Goal: Task Accomplishment & Management: Manage account settings

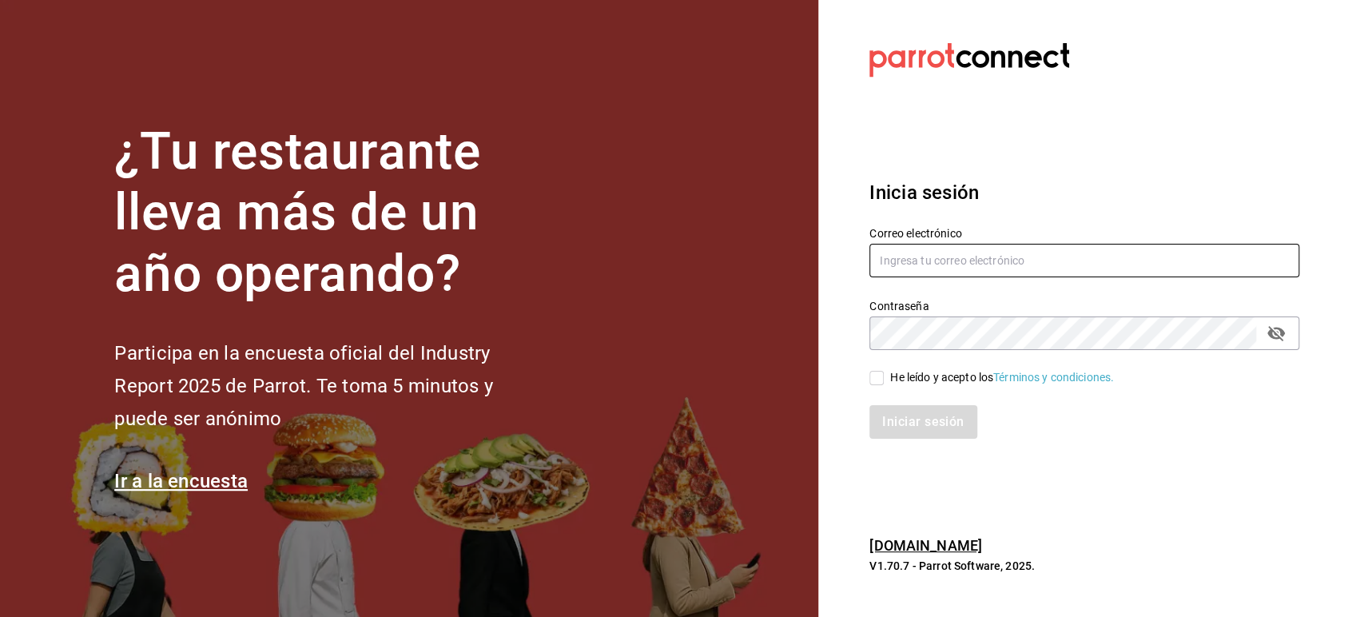
click at [903, 255] on input "text" at bounding box center [1084, 261] width 430 height 34
paste input "babero@romanorte.com"
type input "babero@romanorte.com"
click at [889, 375] on span "He leído y acepto los Términos y condiciones." at bounding box center [999, 377] width 230 height 17
click at [884, 375] on input "He leído y acepto los Términos y condiciones." at bounding box center [876, 378] width 14 height 14
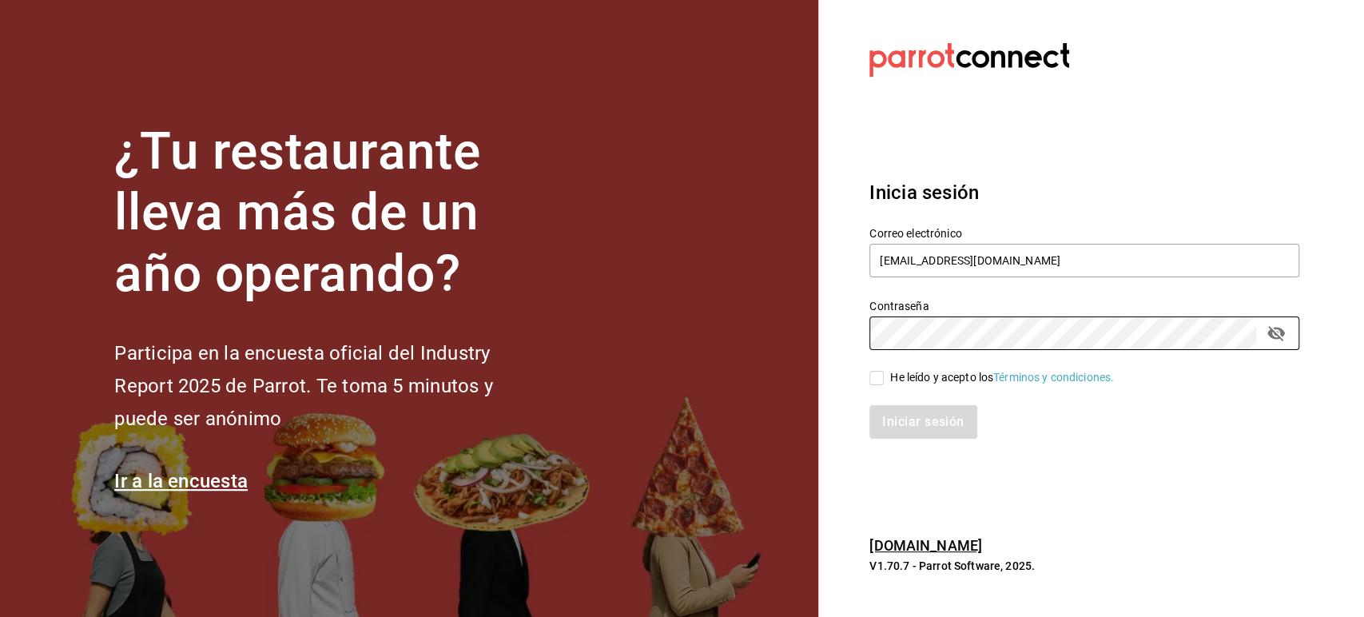
checkbox input "true"
click at [905, 421] on button "Iniciar sesión" at bounding box center [923, 422] width 109 height 34
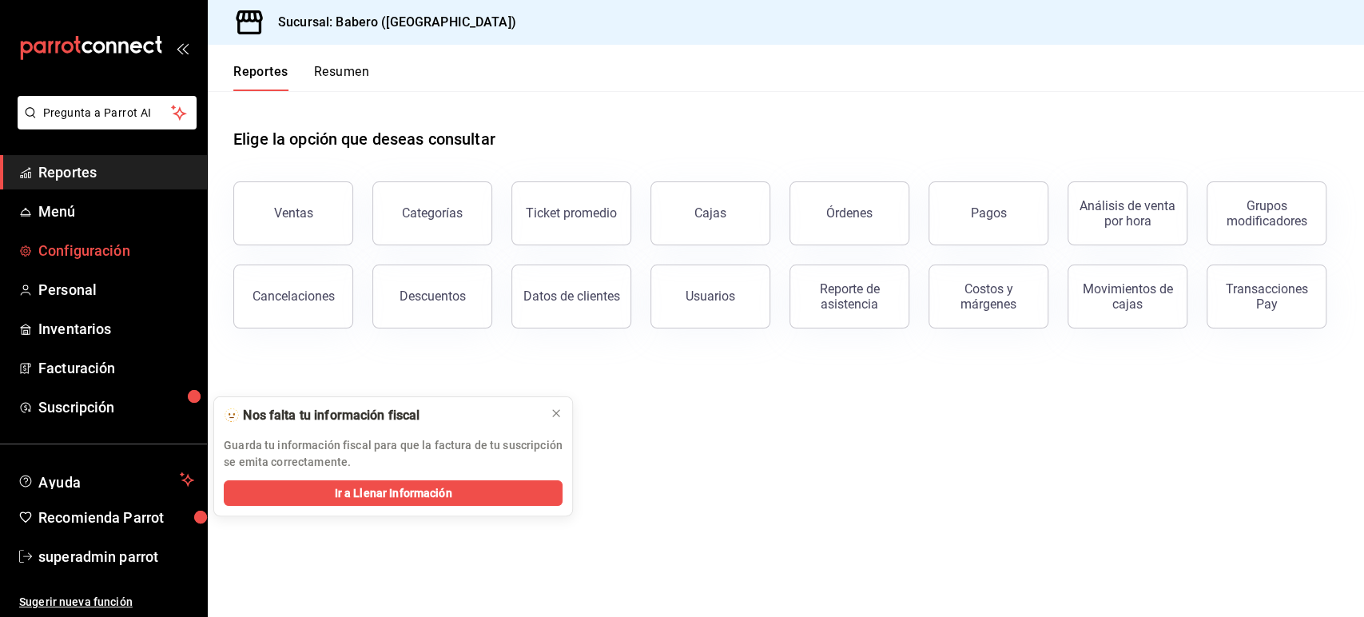
click at [70, 254] on span "Configuración" at bounding box center [116, 251] width 156 height 22
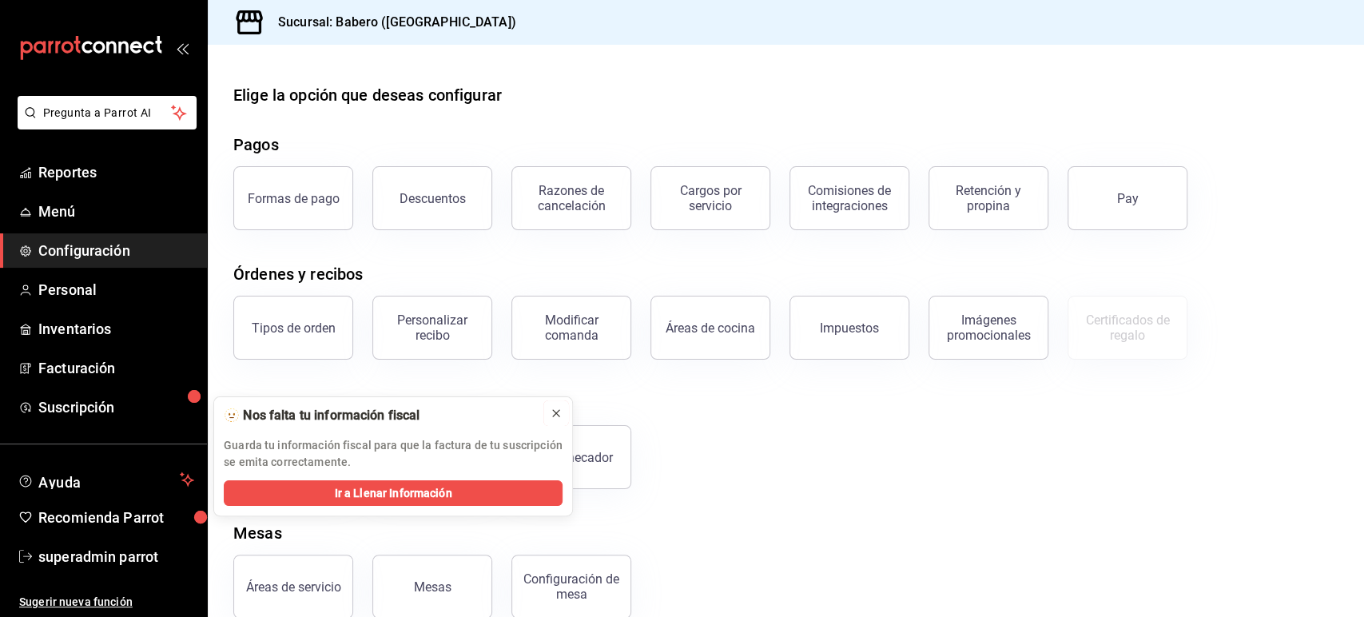
click at [561, 414] on icon at bounding box center [556, 413] width 13 height 13
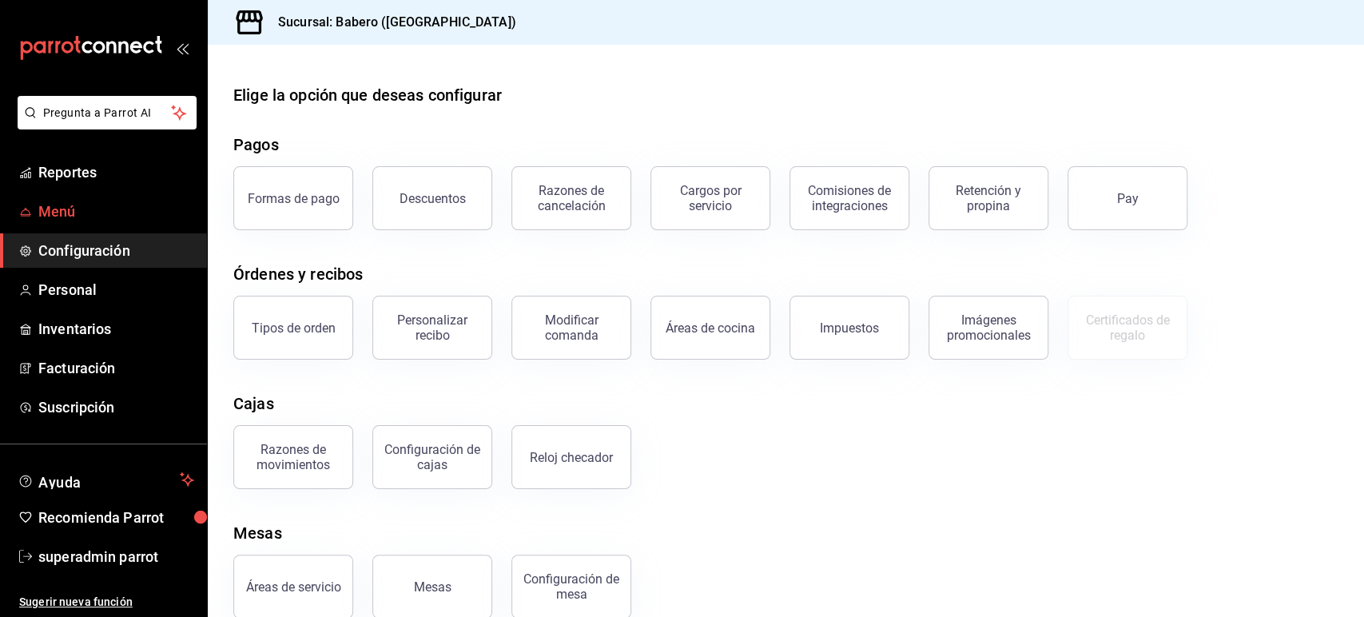
click at [74, 204] on span "Menú" at bounding box center [116, 212] width 156 height 22
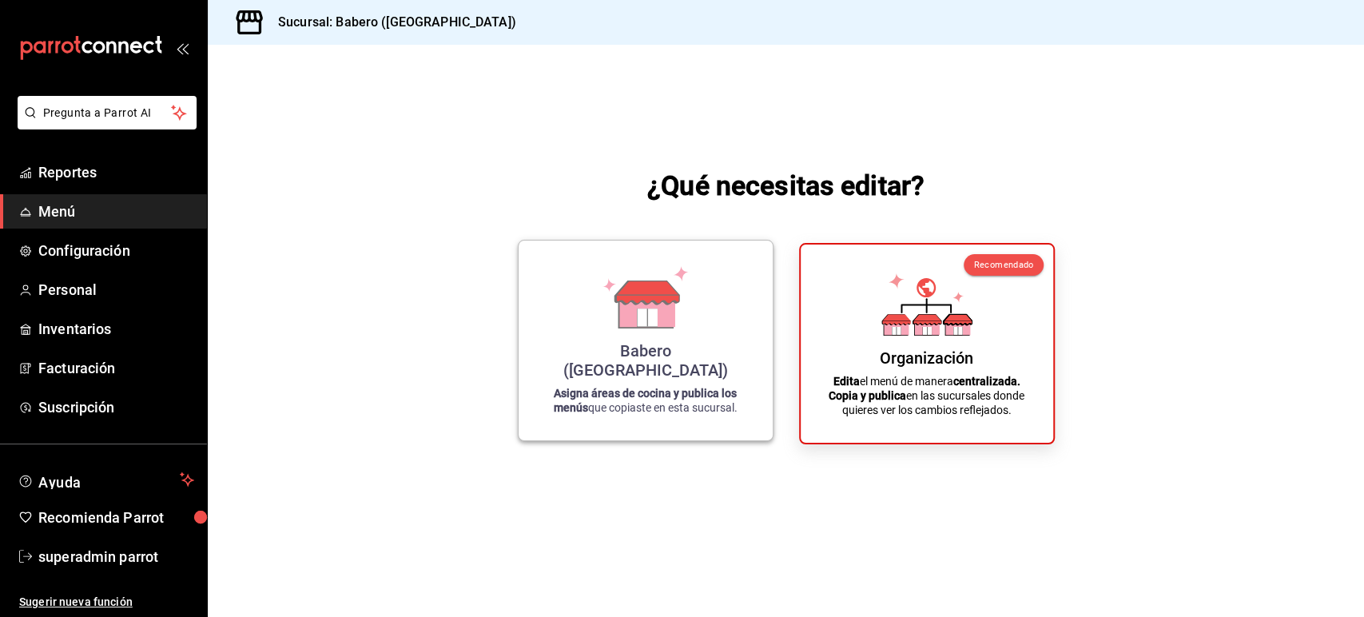
click at [677, 308] on icon at bounding box center [645, 297] width 91 height 62
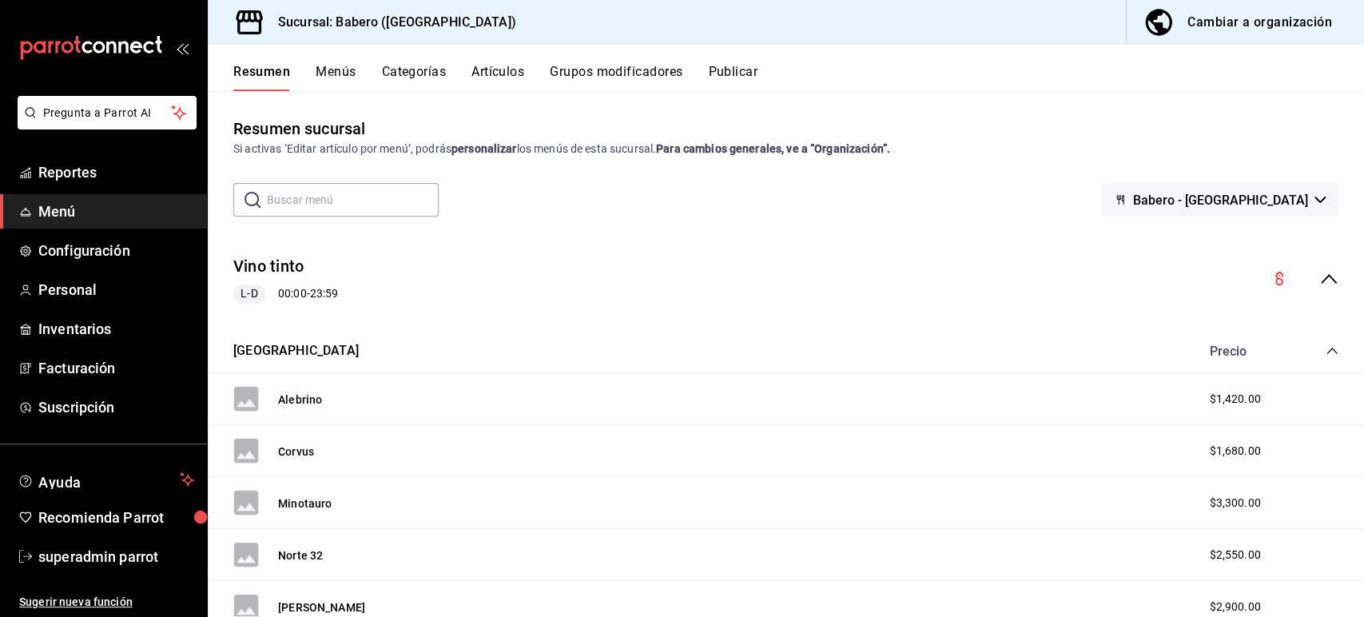
click at [1319, 279] on icon "collapse-menu-row" at bounding box center [1328, 278] width 19 height 19
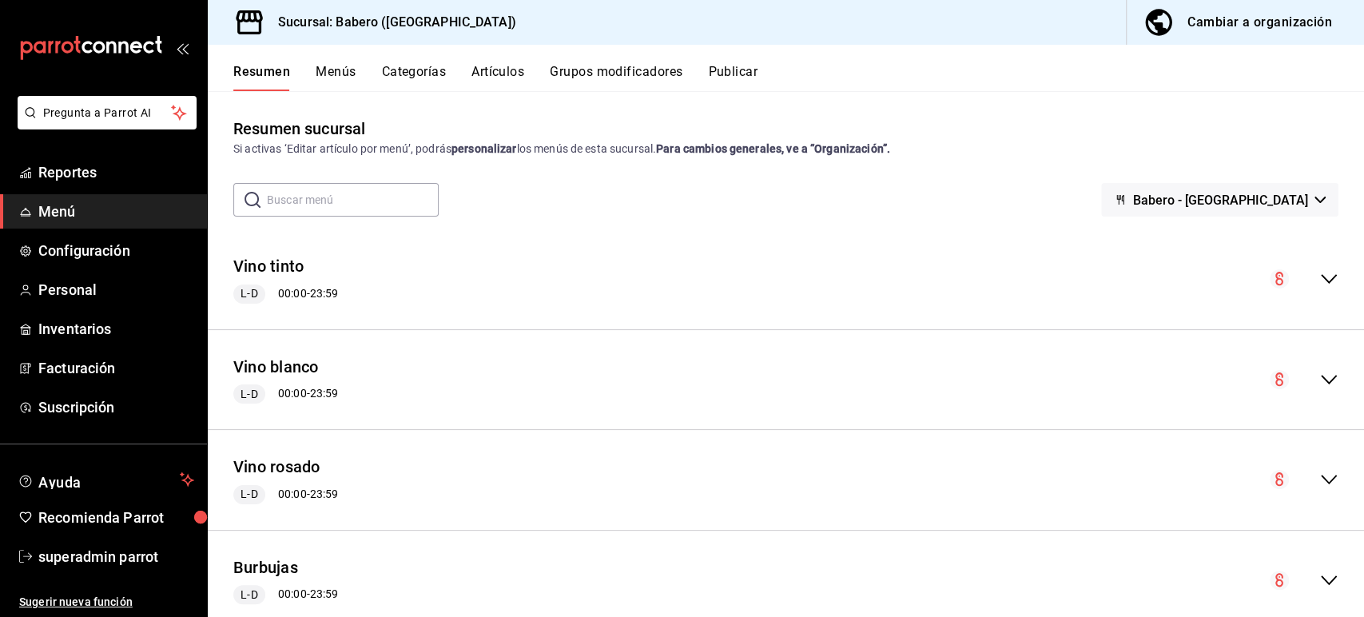
click at [336, 62] on div "Resumen Menús Categorías Artículos Grupos modificadores Publicar" at bounding box center [786, 68] width 1156 height 46
click at [339, 69] on button "Menús" at bounding box center [336, 77] width 40 height 27
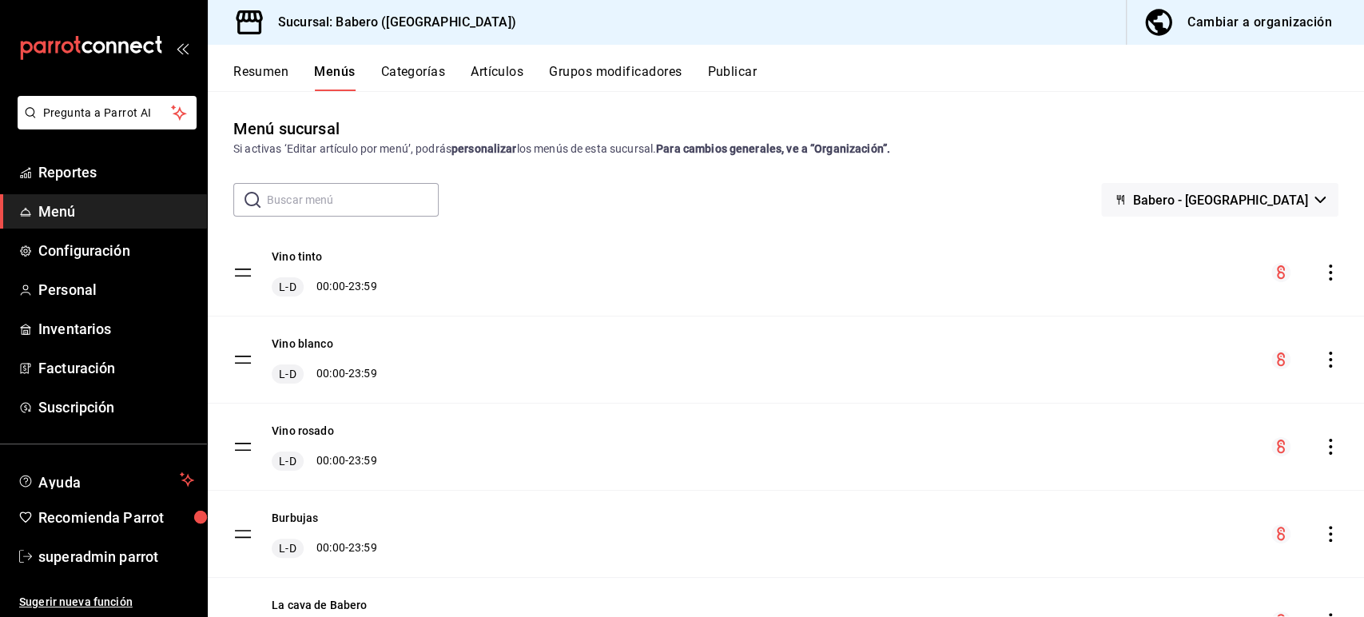
click at [431, 74] on button "Categorías" at bounding box center [413, 77] width 65 height 27
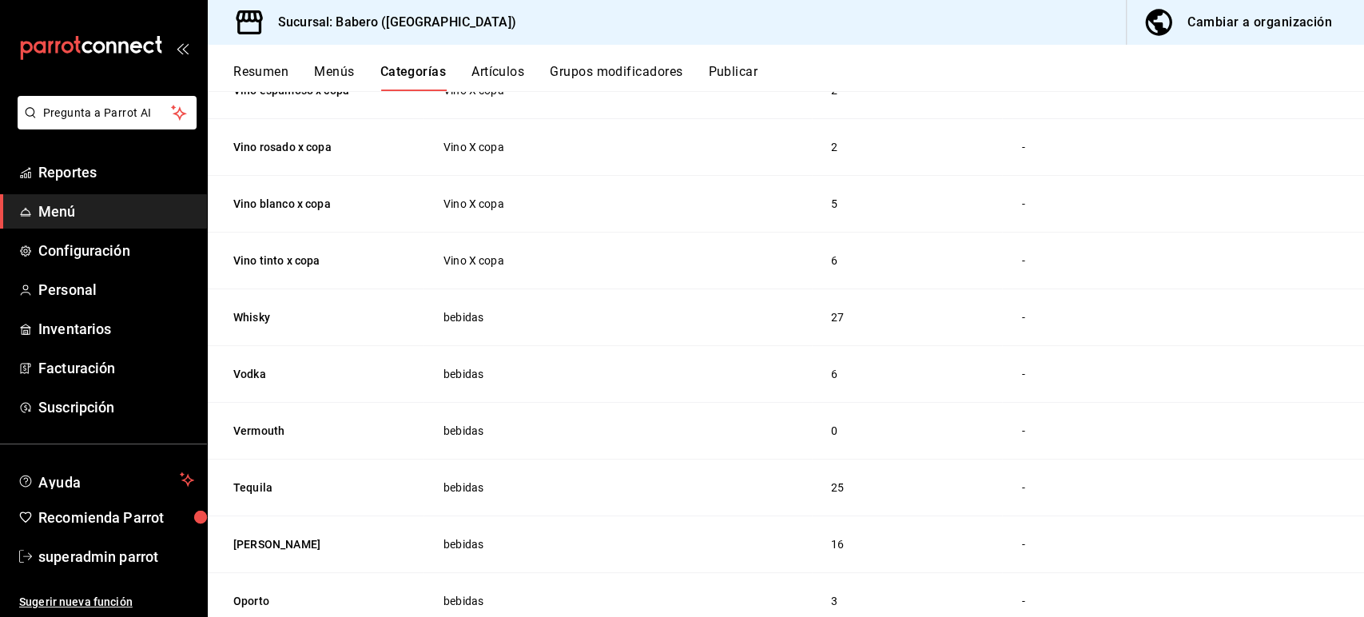
scroll to position [968, 0]
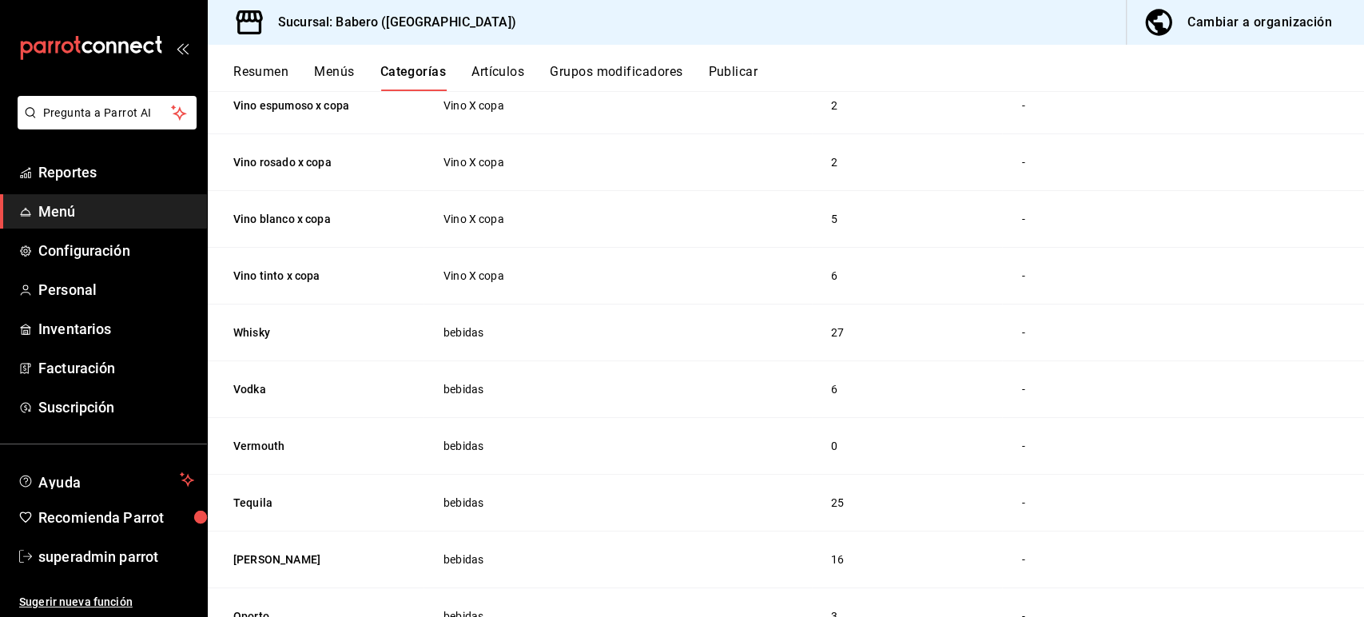
click at [331, 70] on button "Menús" at bounding box center [334, 77] width 40 height 27
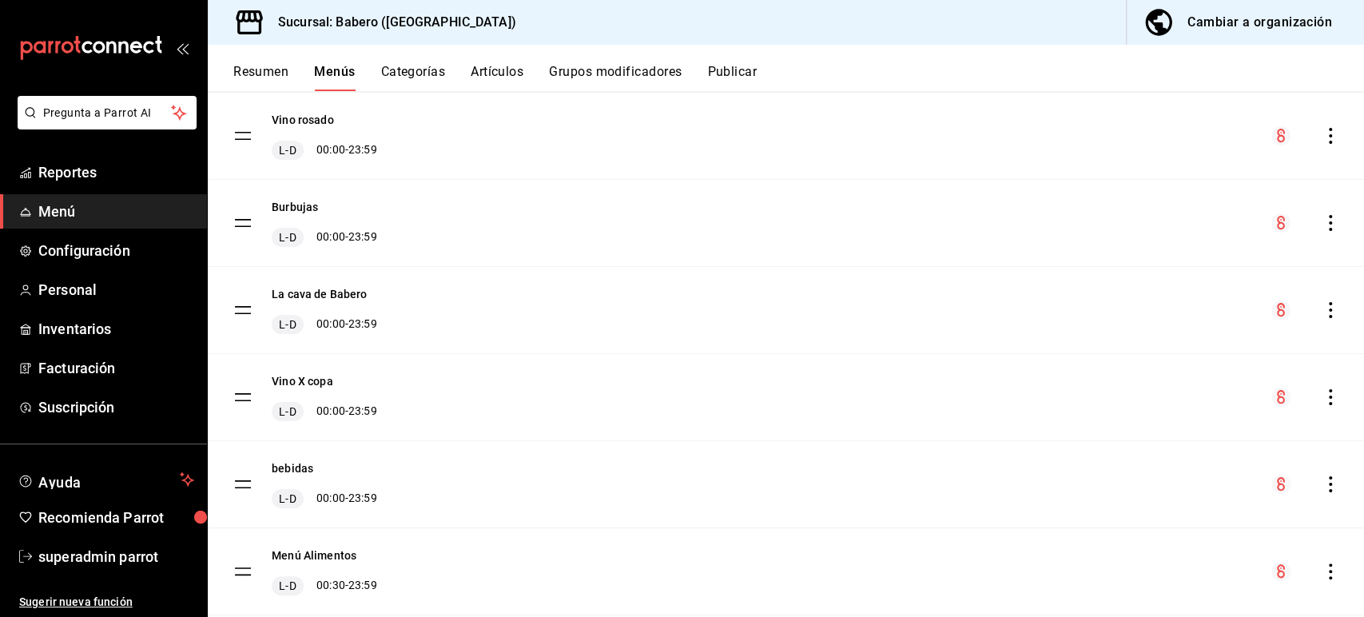
scroll to position [353, 0]
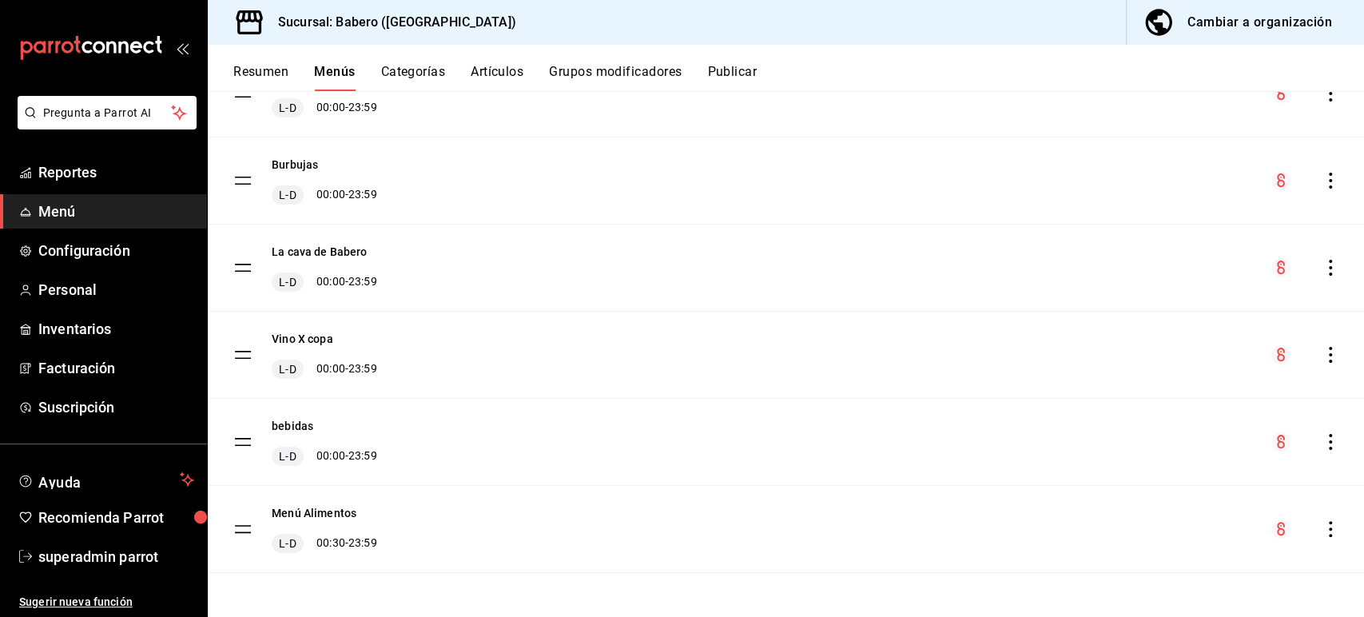
click at [421, 72] on button "Categorías" at bounding box center [413, 77] width 65 height 27
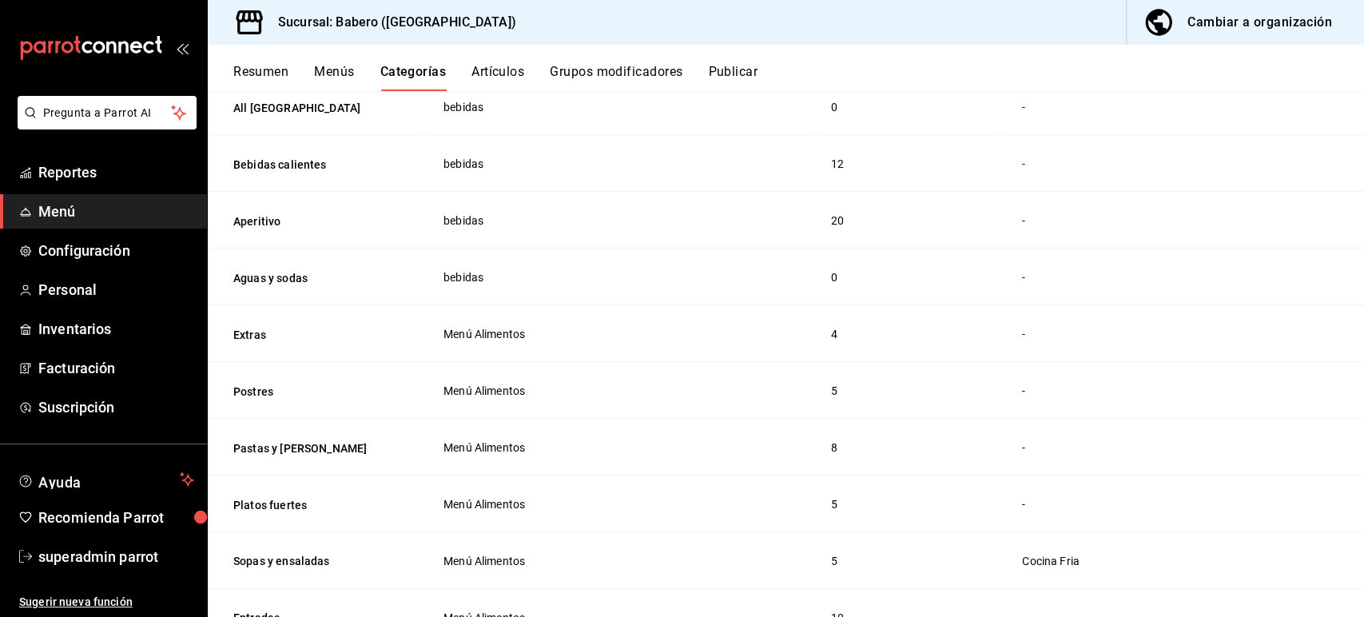
scroll to position [2177, 0]
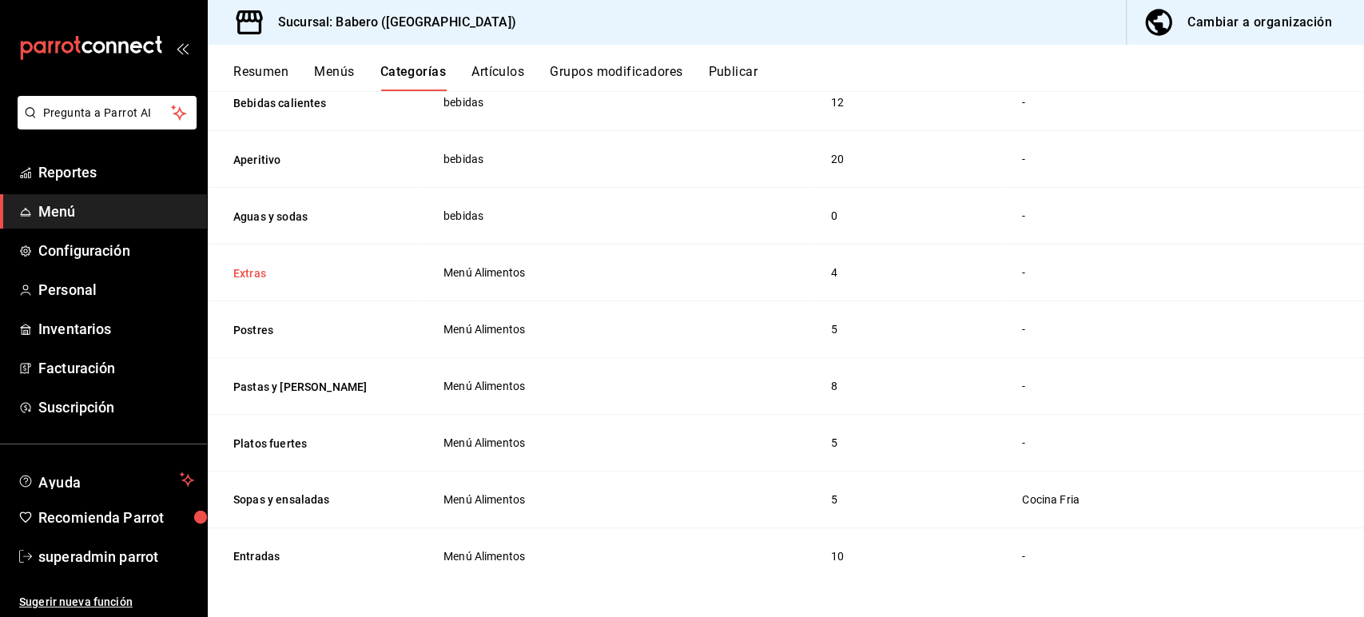
click at [253, 266] on button "Extras" at bounding box center [313, 273] width 160 height 16
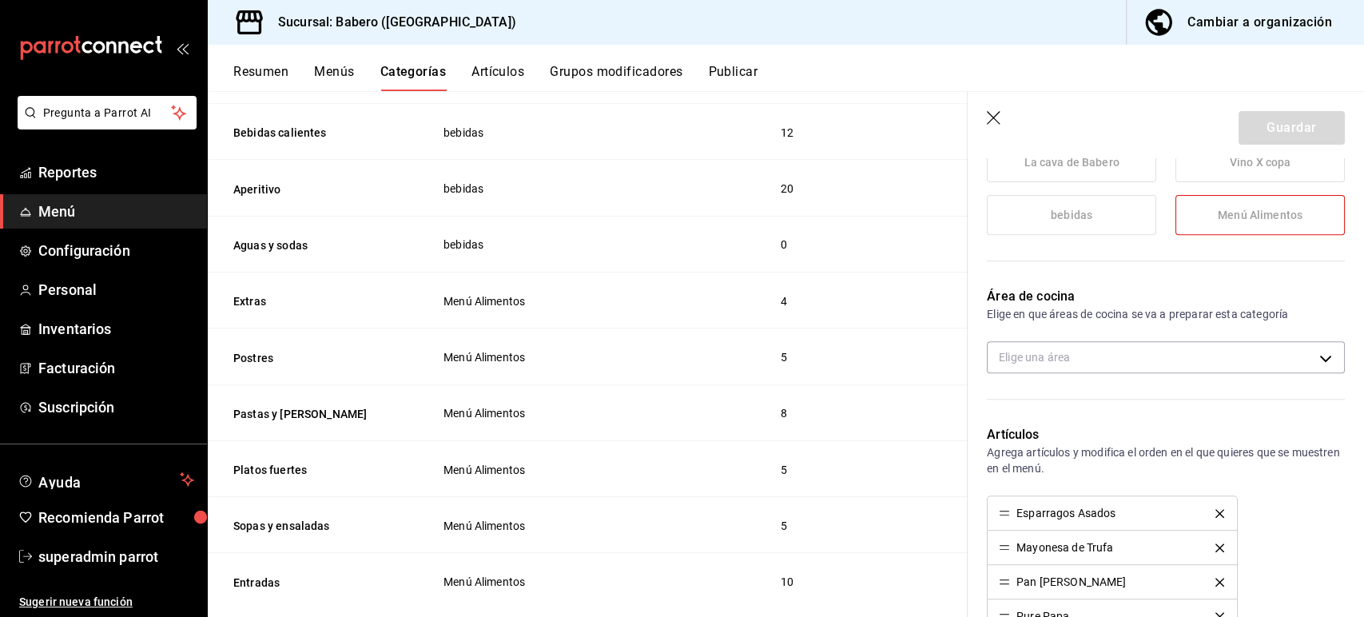
scroll to position [376, 0]
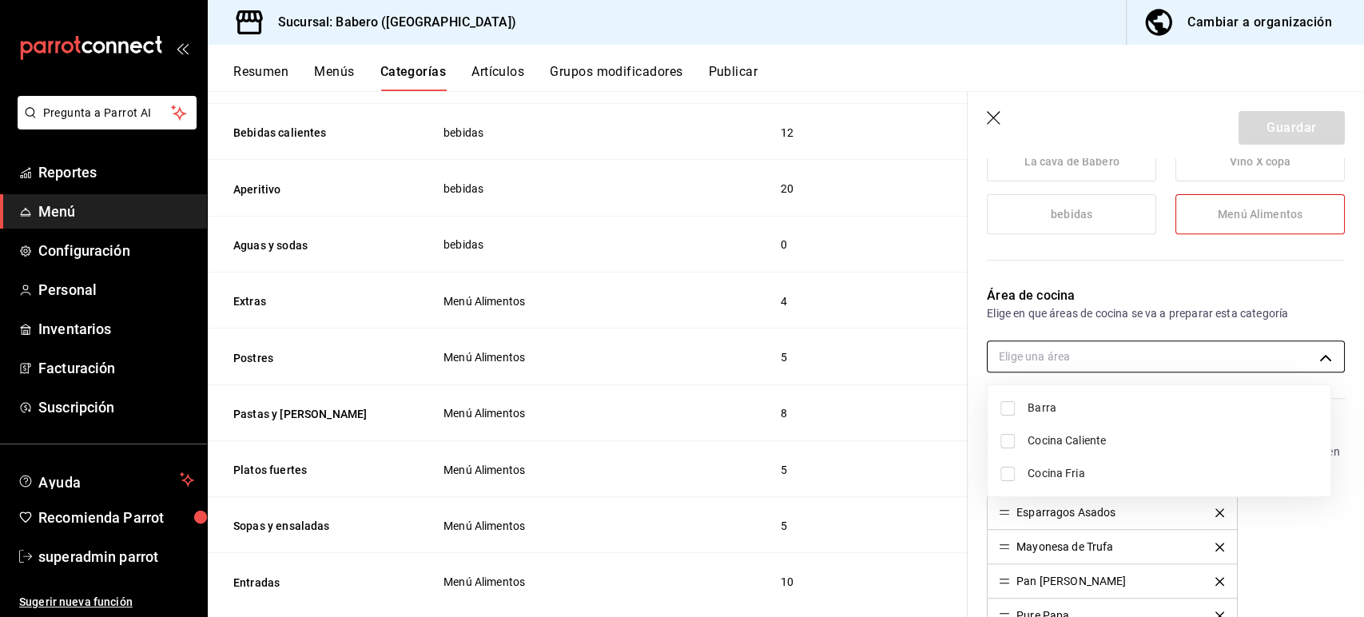
click at [1044, 350] on body "Pregunta a Parrot AI Reportes Menú Configuración Personal Inventarios Facturaci…" at bounding box center [682, 308] width 1364 height 617
click at [1106, 438] on span "Cocina Caliente" at bounding box center [1173, 440] width 290 height 17
type input "13d9a8b2-cfda-4fbf-a4bb-bc5e98d6162a"
checkbox input "true"
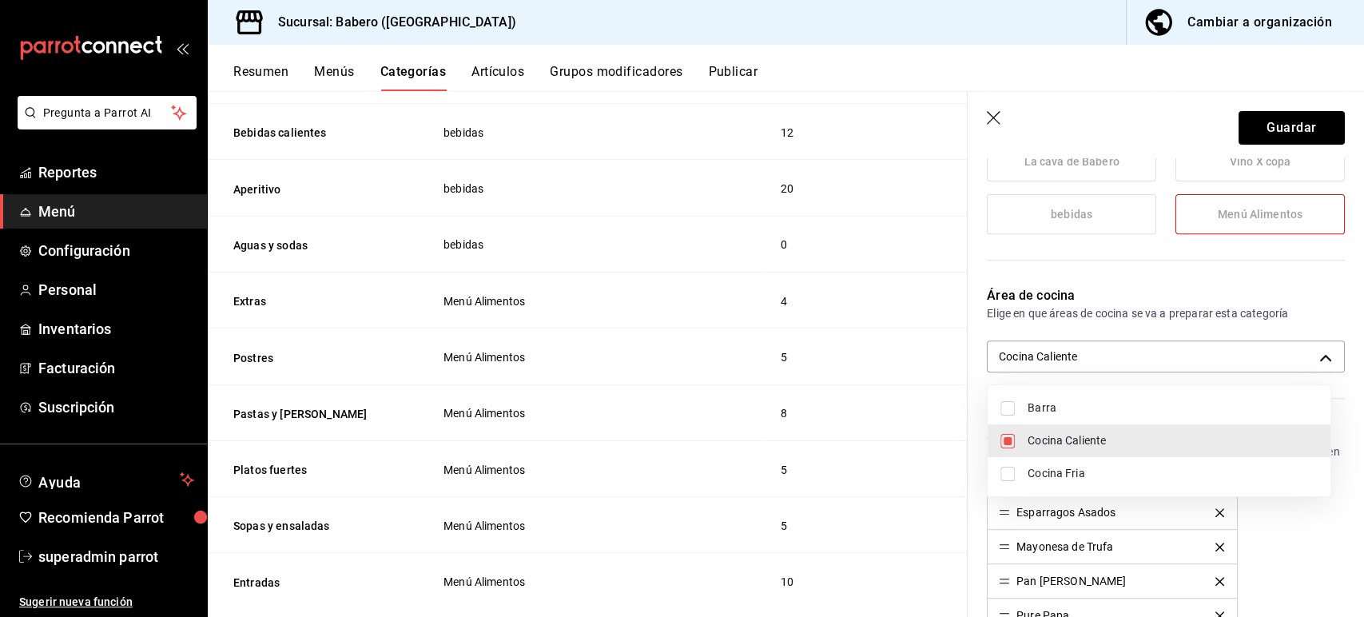
click at [1282, 129] on div at bounding box center [682, 308] width 1364 height 617
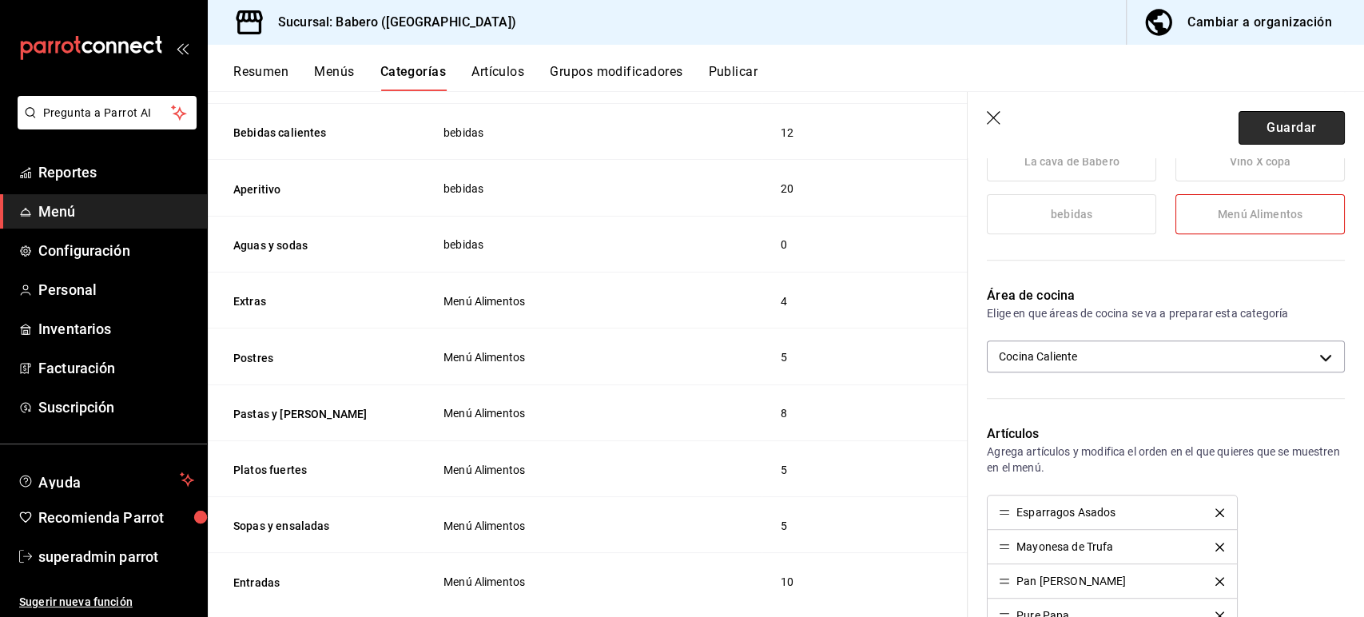
click at [1246, 124] on button "Guardar" at bounding box center [1292, 128] width 106 height 34
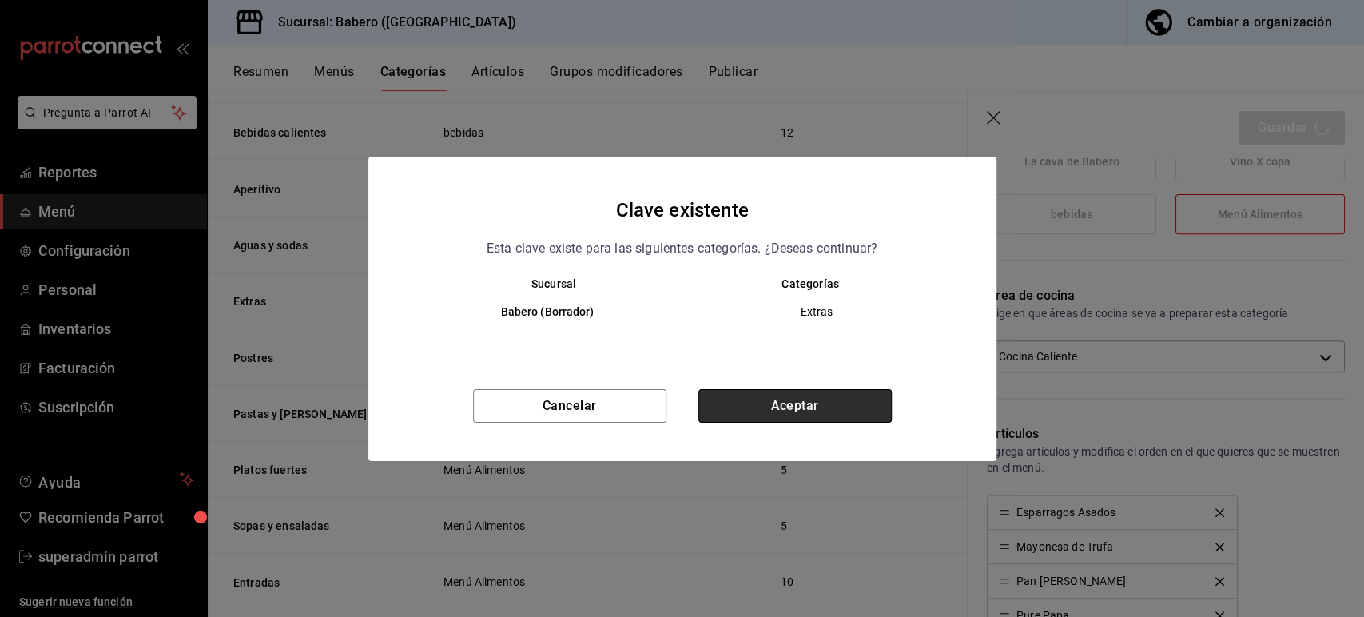
click at [760, 405] on button "Aceptar" at bounding box center [794, 406] width 193 height 34
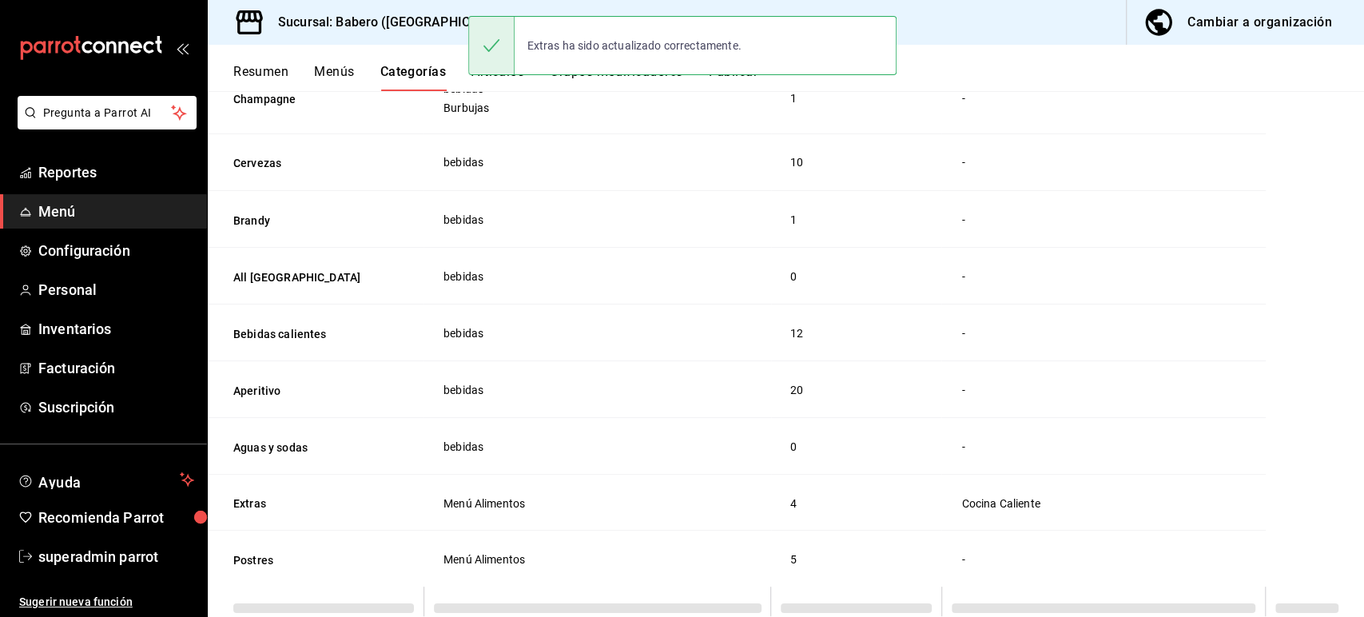
scroll to position [2175, 0]
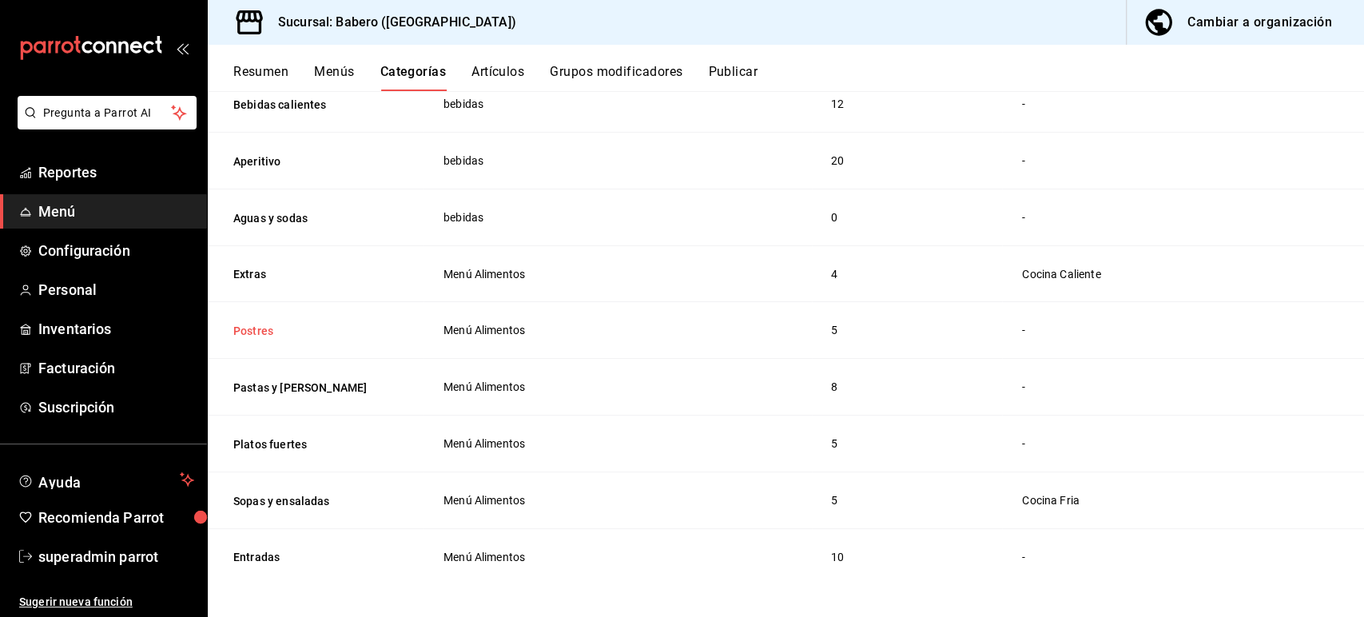
click at [264, 323] on button "Postres" at bounding box center [313, 331] width 160 height 16
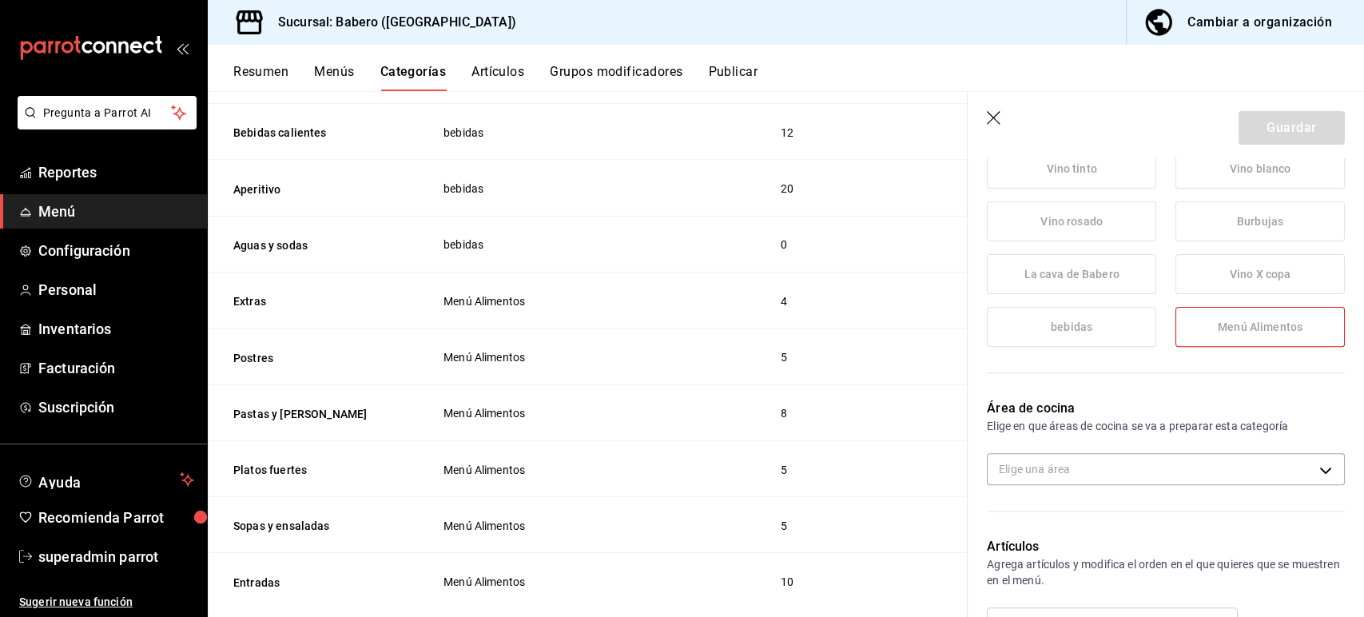
scroll to position [276, 0]
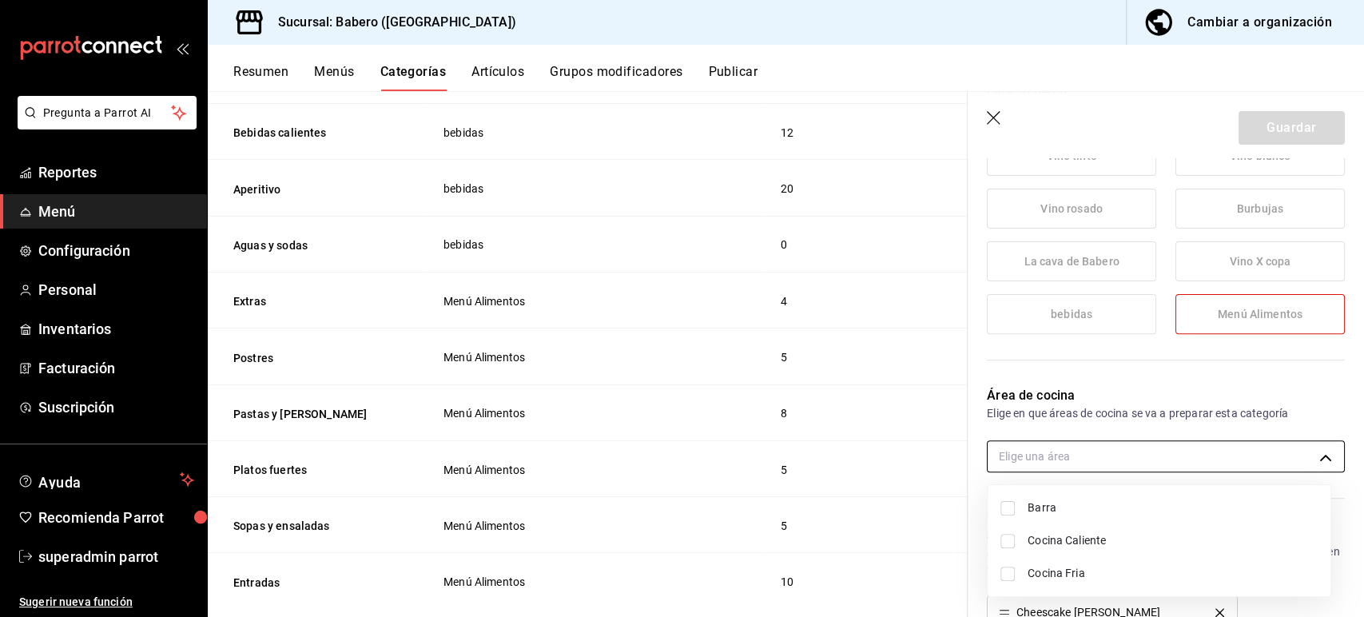
click at [1034, 462] on body "Pregunta a Parrot AI Reportes Menú Configuración Personal Inventarios Facturaci…" at bounding box center [682, 308] width 1364 height 617
click at [1065, 534] on span "Cocina Caliente" at bounding box center [1173, 540] width 290 height 17
type input "13d9a8b2-cfda-4fbf-a4bb-bc5e98d6162a"
checkbox input "true"
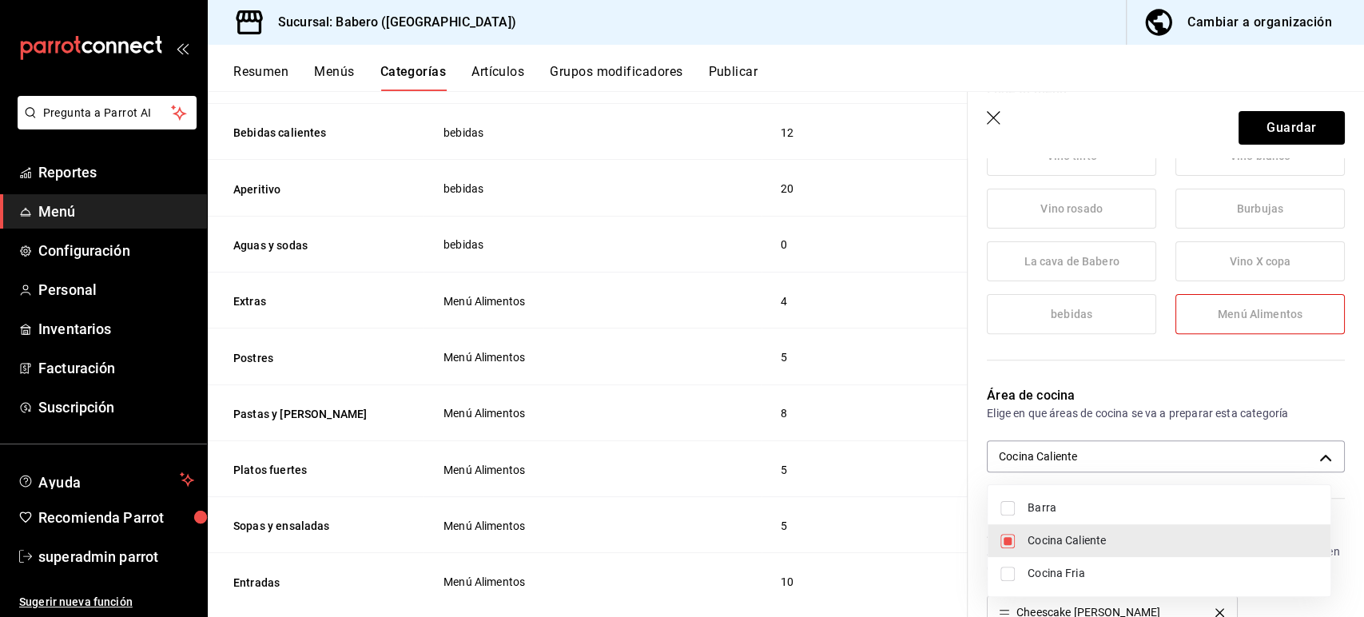
click at [1245, 141] on div at bounding box center [682, 308] width 1364 height 617
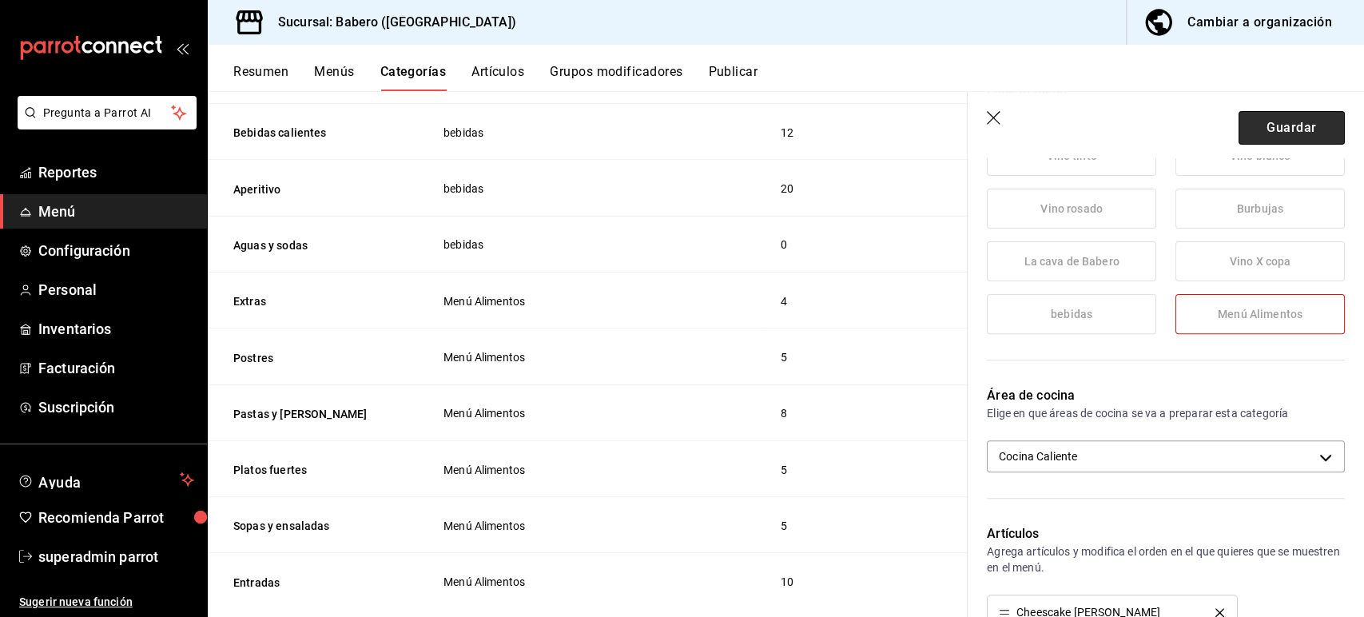
click at [1244, 132] on button "Guardar" at bounding box center [1292, 128] width 106 height 34
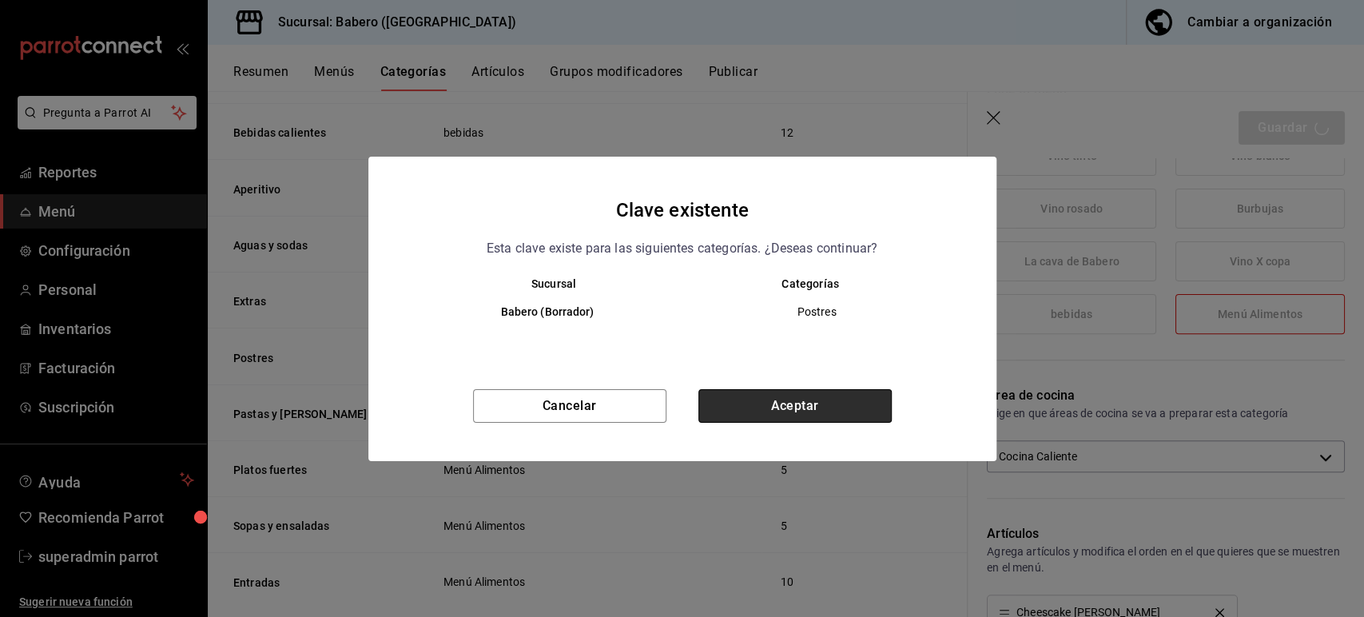
click at [732, 400] on button "Aceptar" at bounding box center [794, 406] width 193 height 34
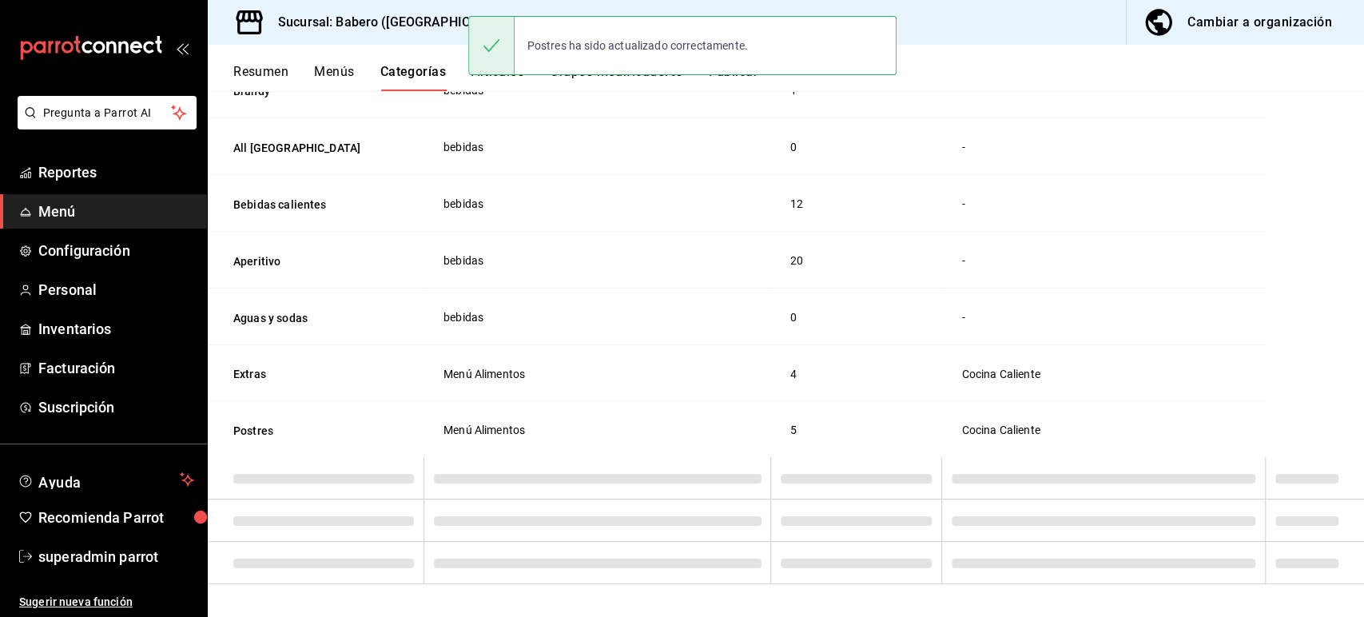
scroll to position [2174, 0]
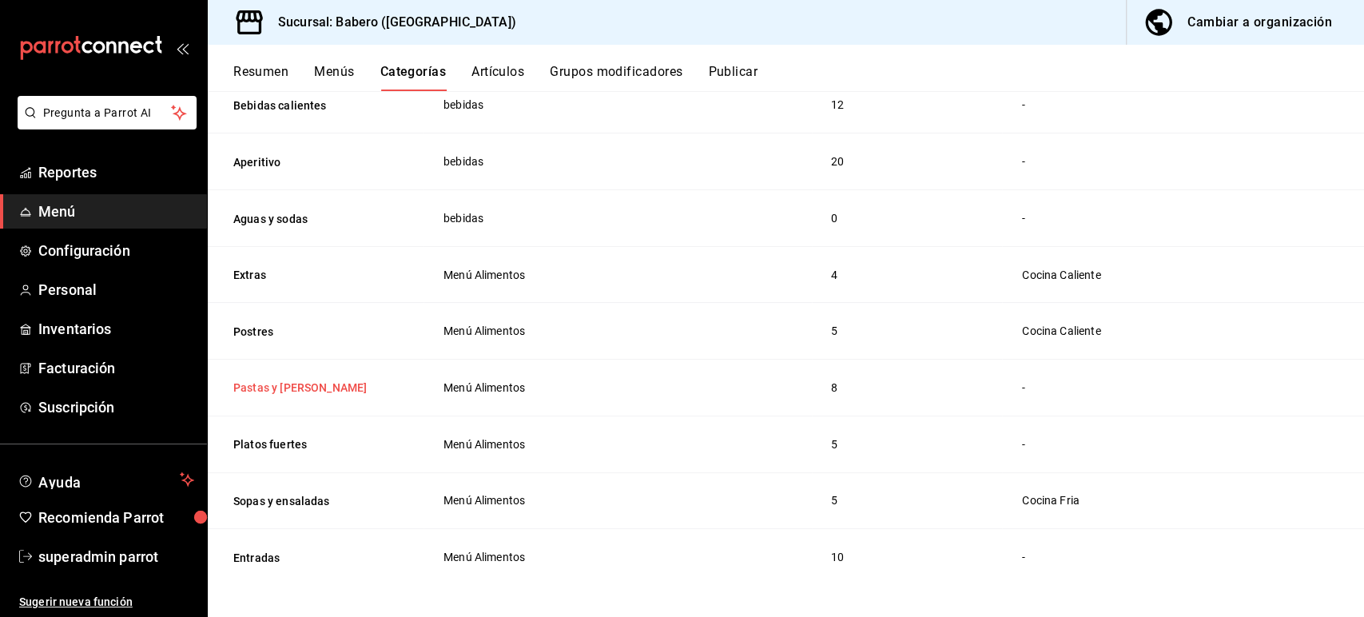
click at [276, 380] on button "Pastas y [PERSON_NAME]" at bounding box center [313, 388] width 160 height 16
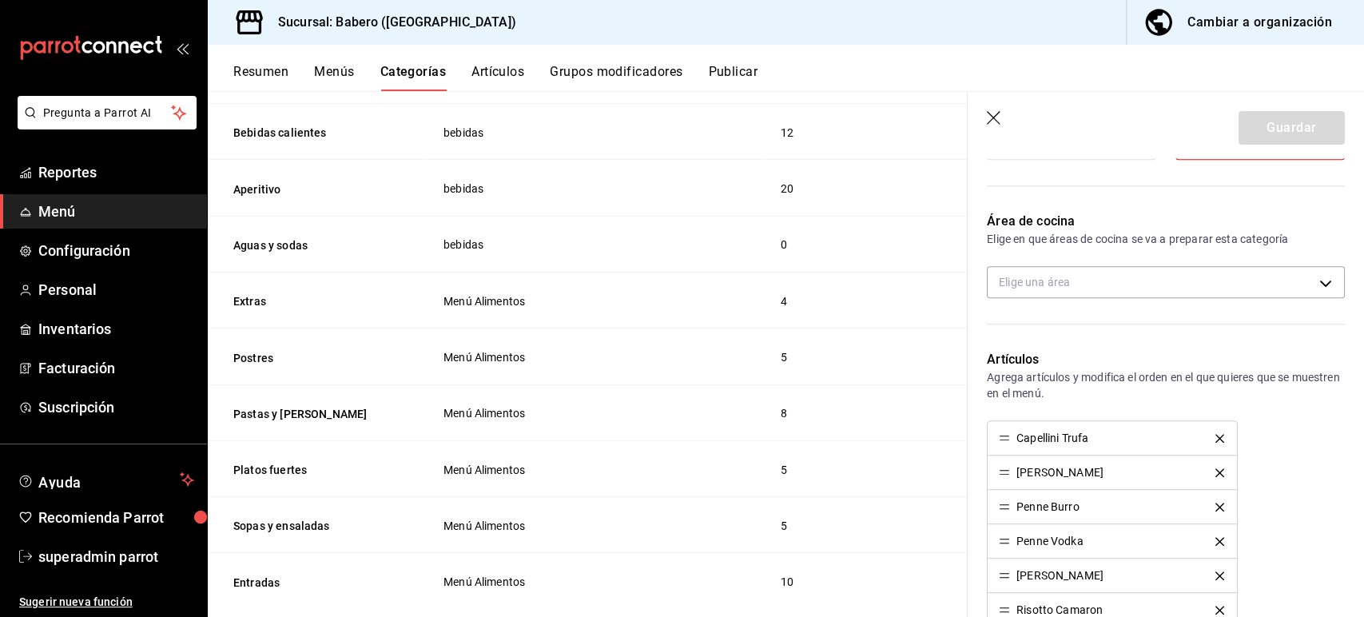
scroll to position [455, 0]
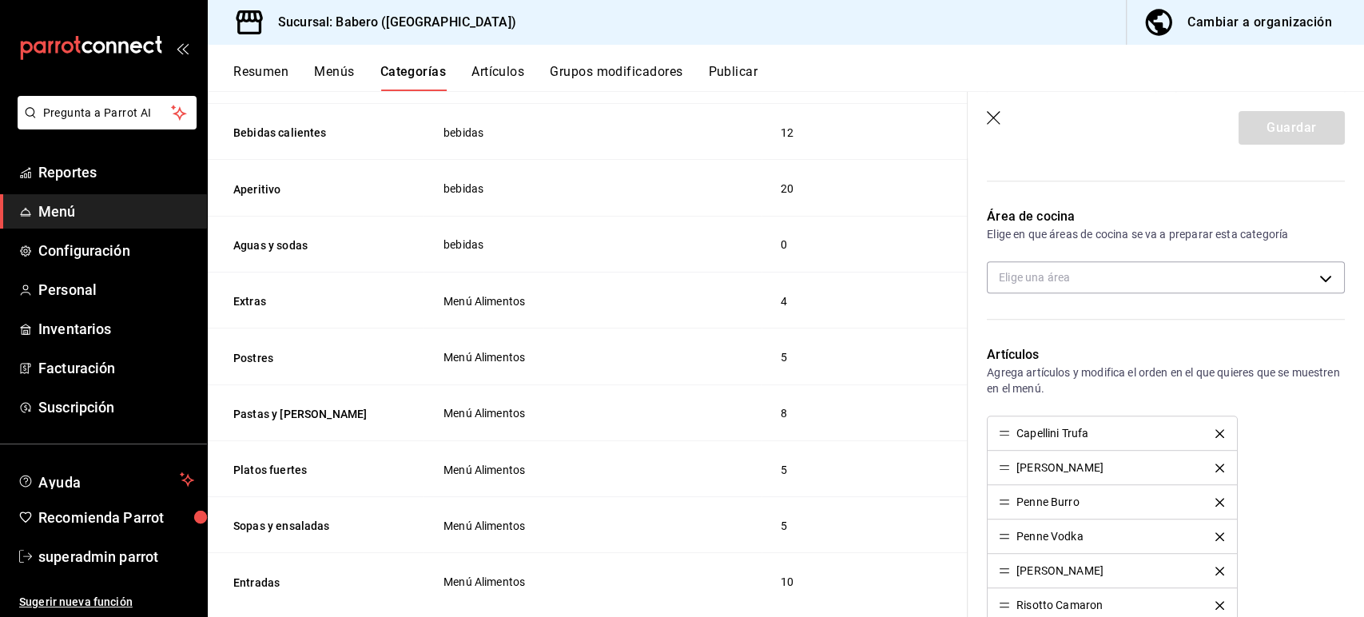
click at [1045, 292] on div "Área de cocina Elige en que áreas de cocina se va a preparar esta categoría Eli…" at bounding box center [1156, 257] width 377 height 138
click at [1038, 280] on body "Pregunta a Parrot AI Reportes Menú Configuración Personal Inventarios Facturaci…" at bounding box center [682, 308] width 1364 height 617
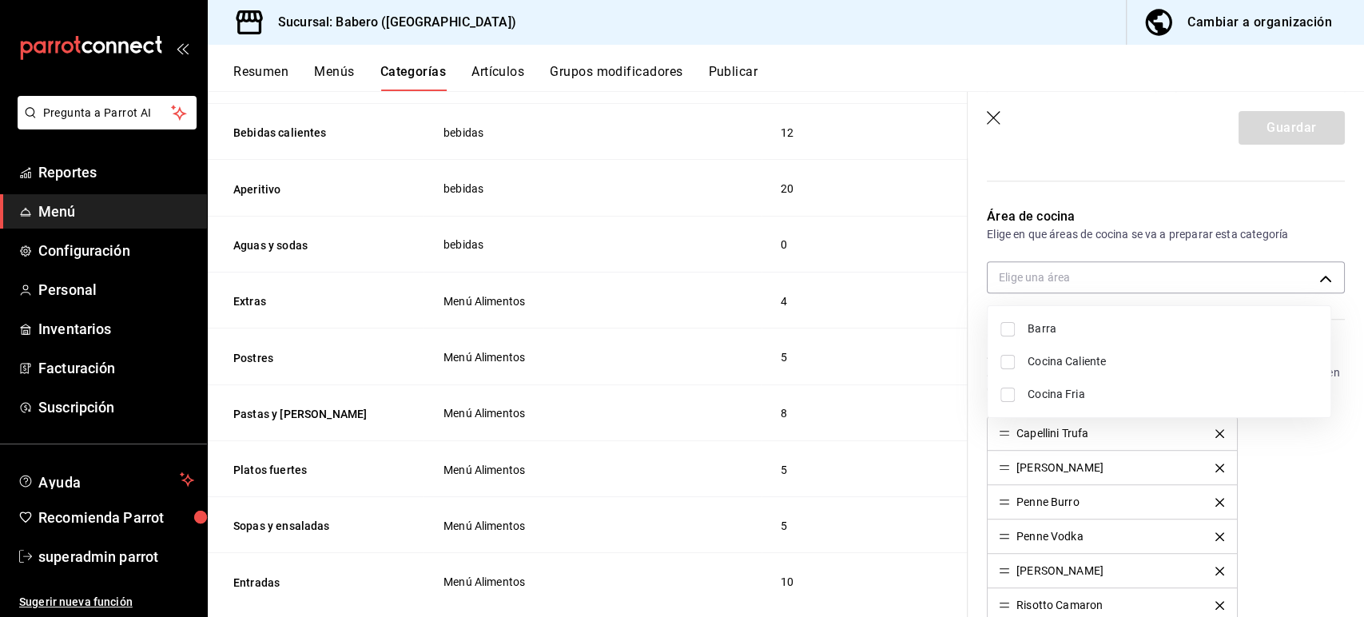
click at [1073, 361] on span "Cocina Caliente" at bounding box center [1173, 361] width 290 height 17
type input "13d9a8b2-cfda-4fbf-a4bb-bc5e98d6162a"
checkbox input "true"
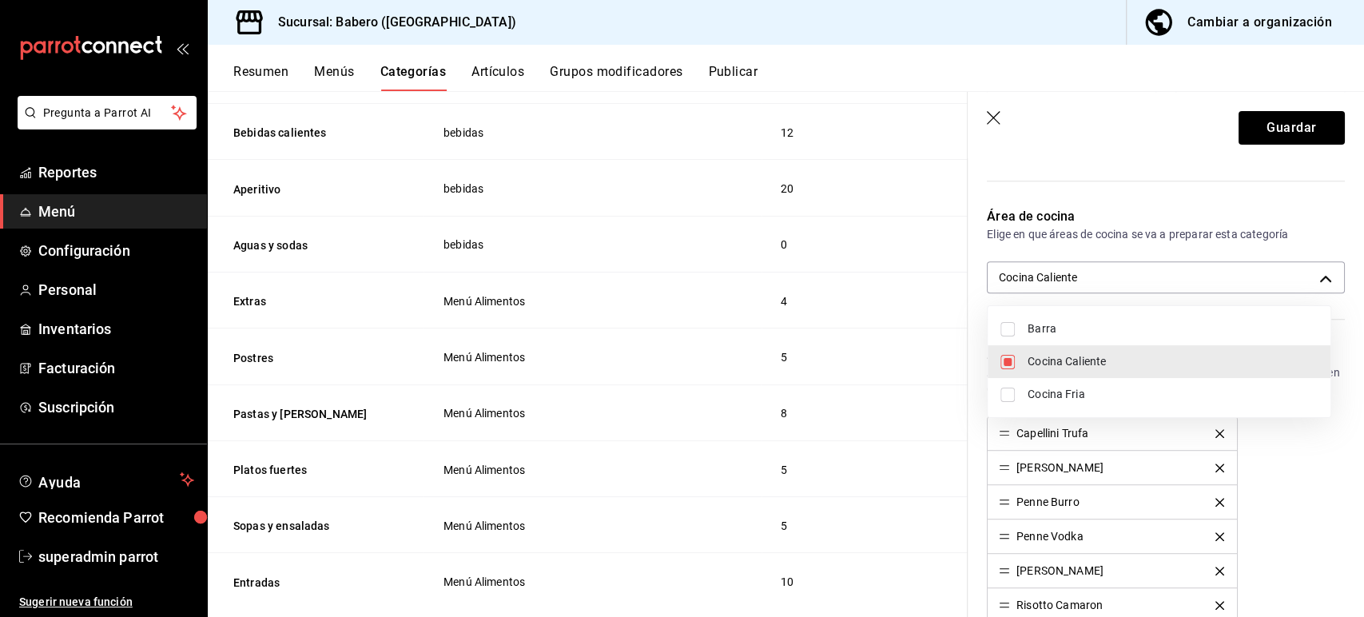
click at [1250, 121] on div at bounding box center [682, 308] width 1364 height 617
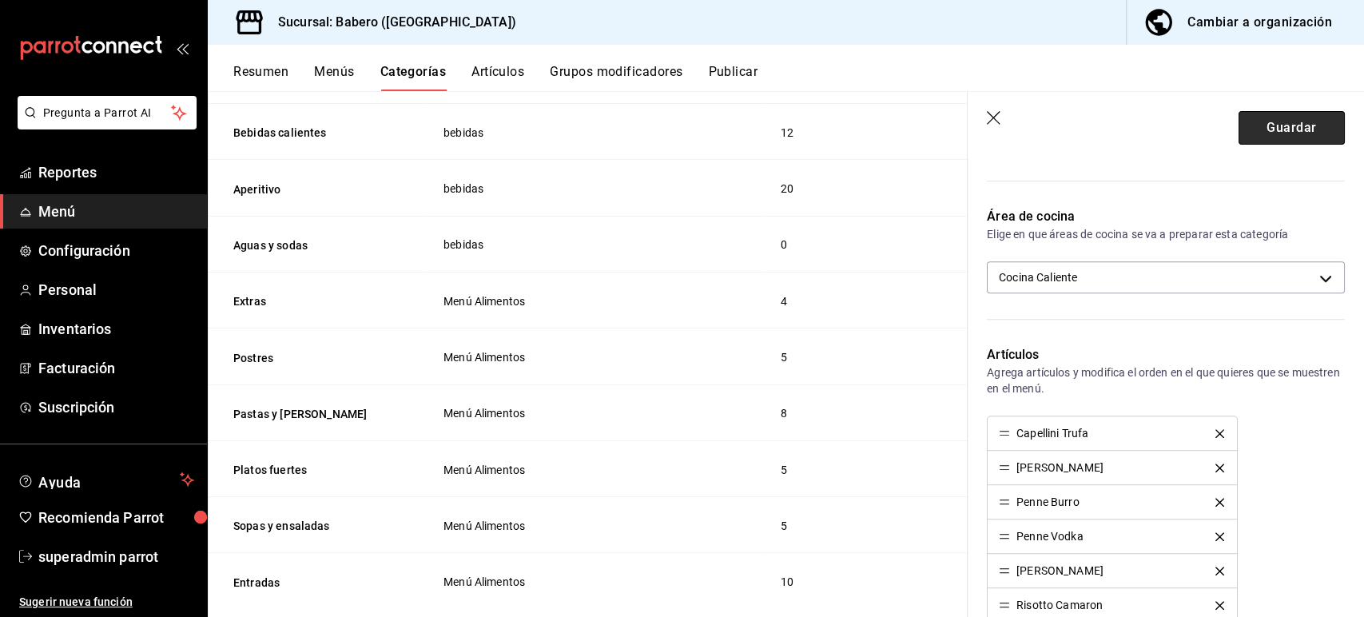
click at [1246, 126] on button "Guardar" at bounding box center [1292, 128] width 106 height 34
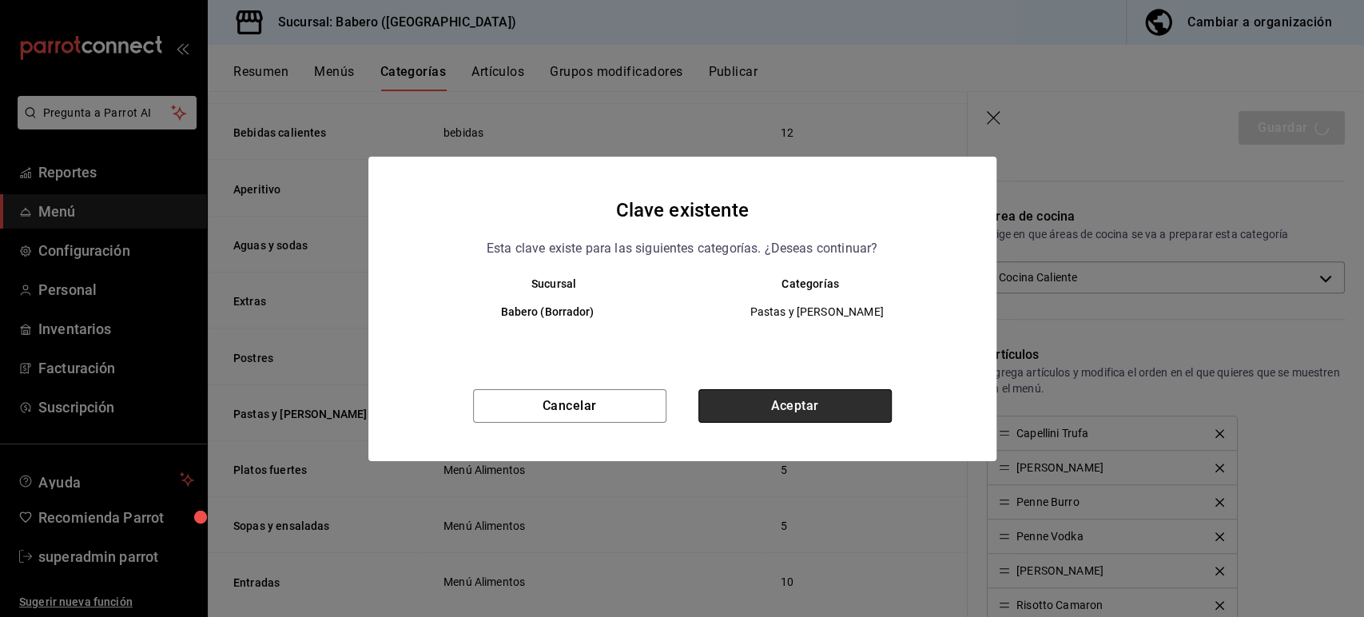
click at [746, 396] on button "Aceptar" at bounding box center [794, 406] width 193 height 34
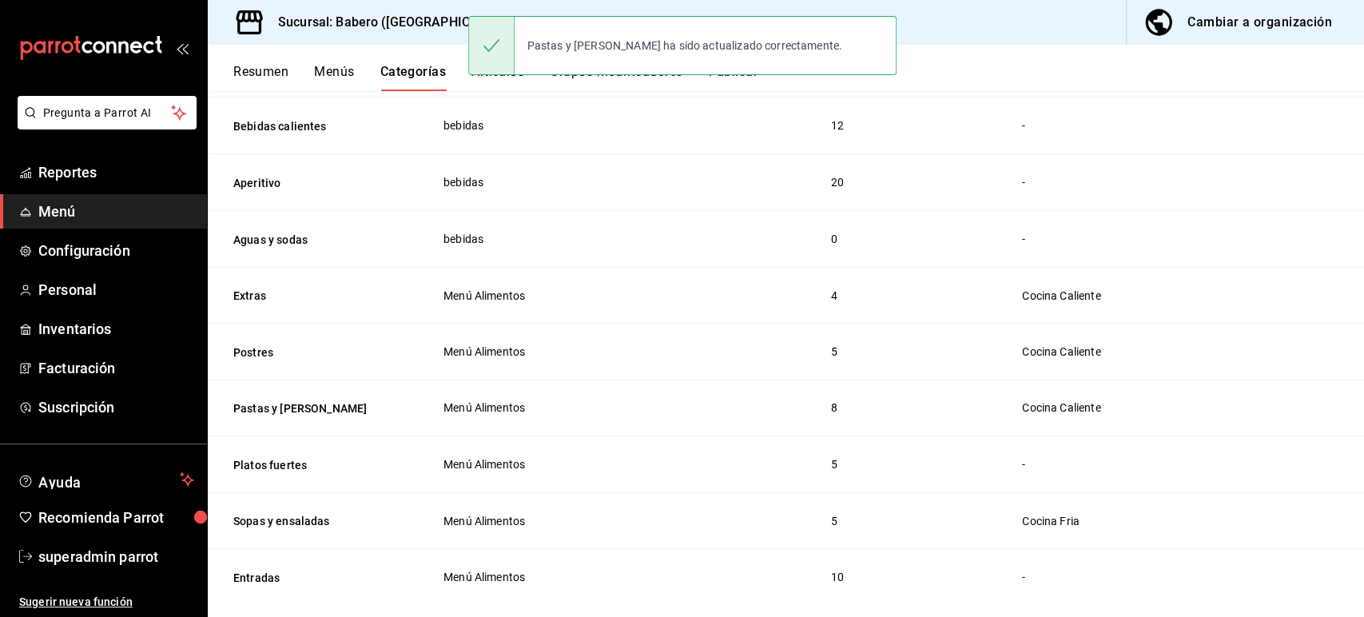
scroll to position [2173, 0]
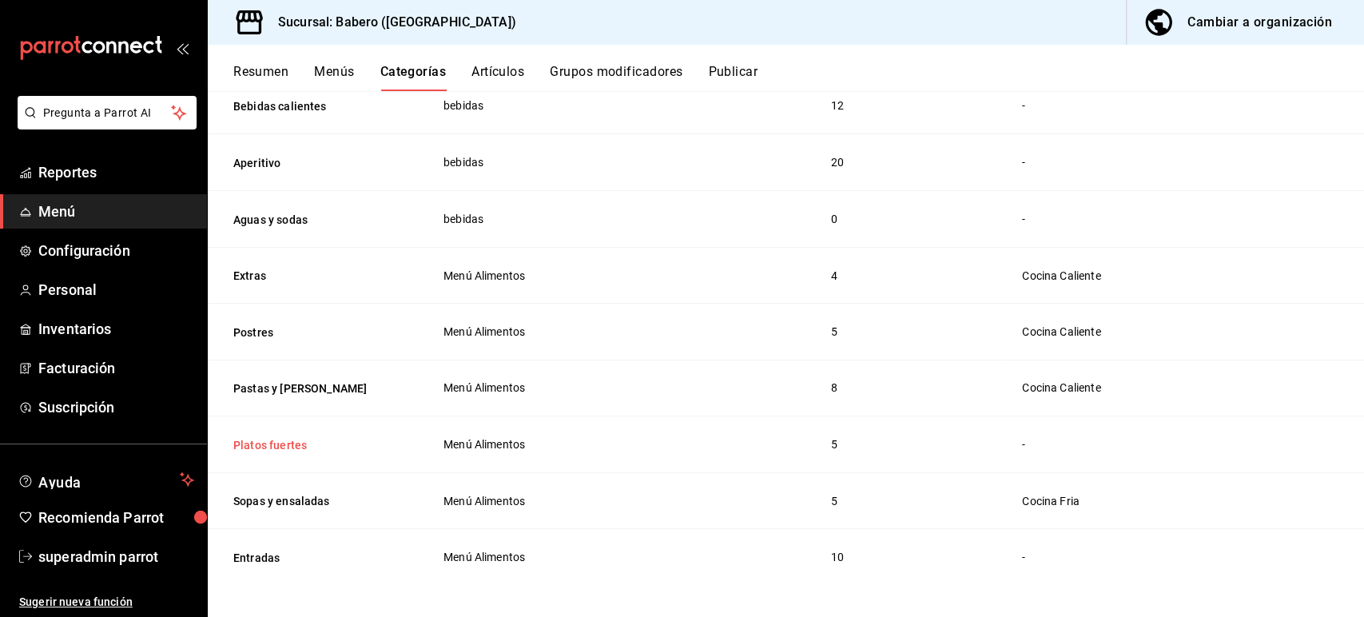
click at [272, 437] on button "Platos fuertes" at bounding box center [313, 445] width 160 height 16
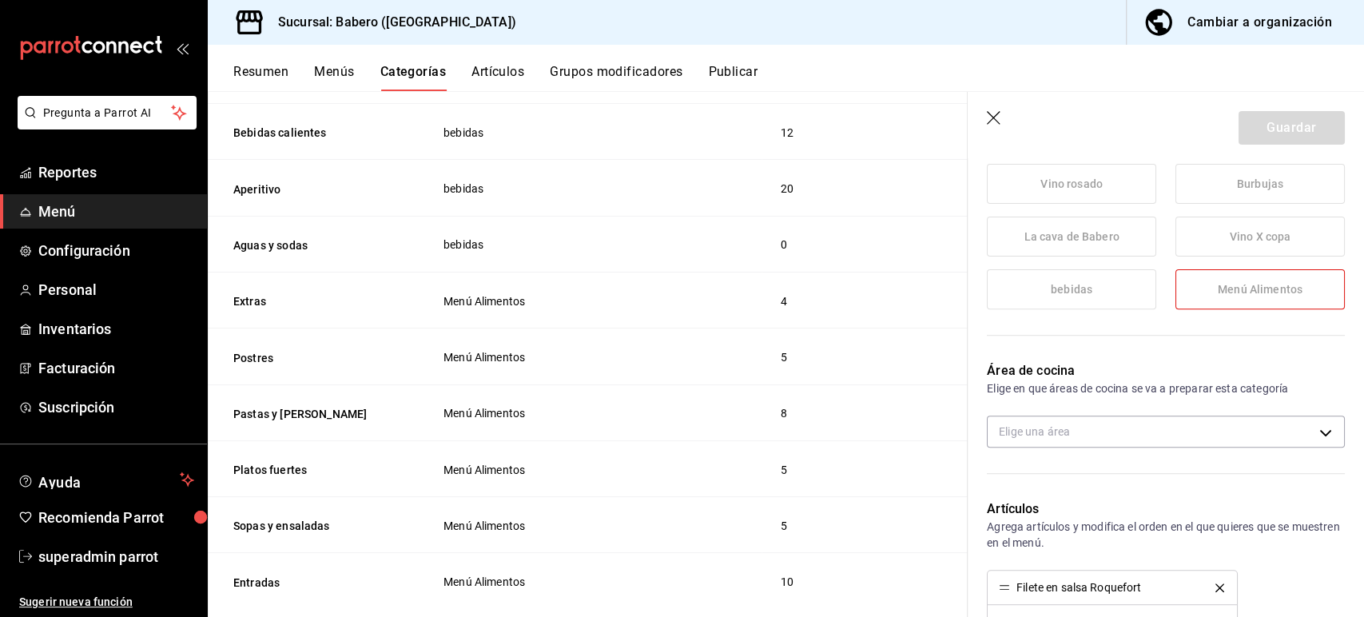
scroll to position [451, 0]
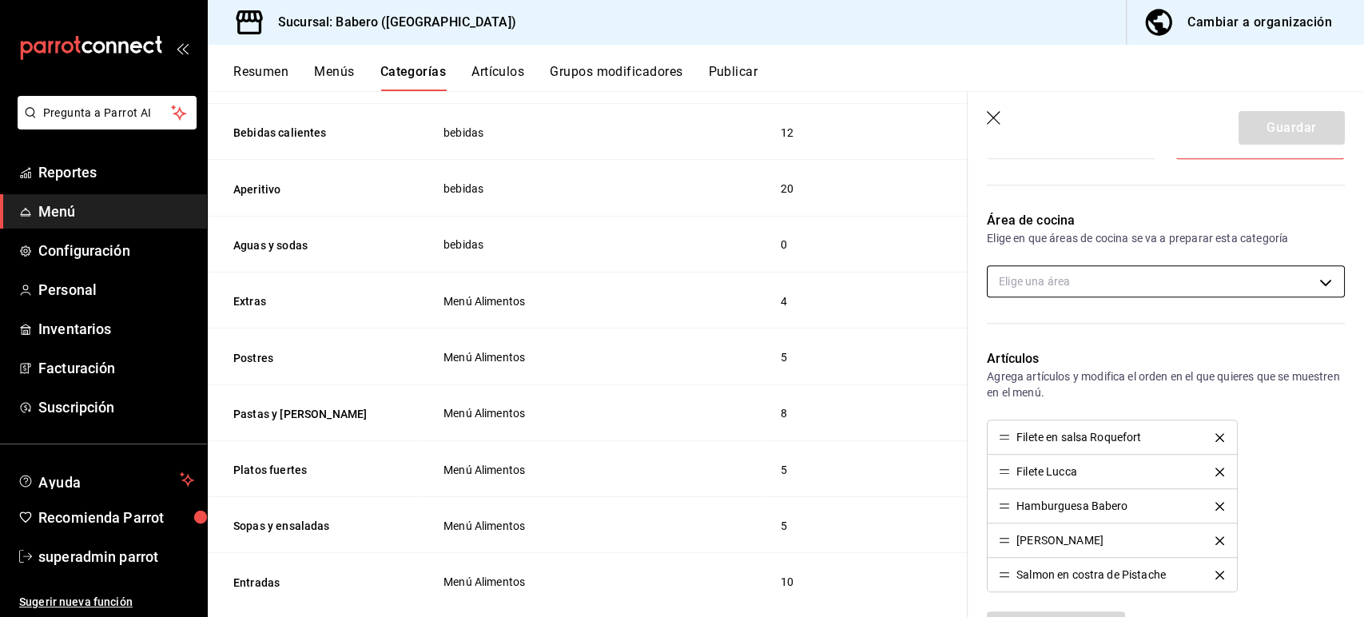
click at [1055, 276] on body "Pregunta a Parrot AI Reportes Menú Configuración Personal Inventarios Facturaci…" at bounding box center [682, 308] width 1364 height 617
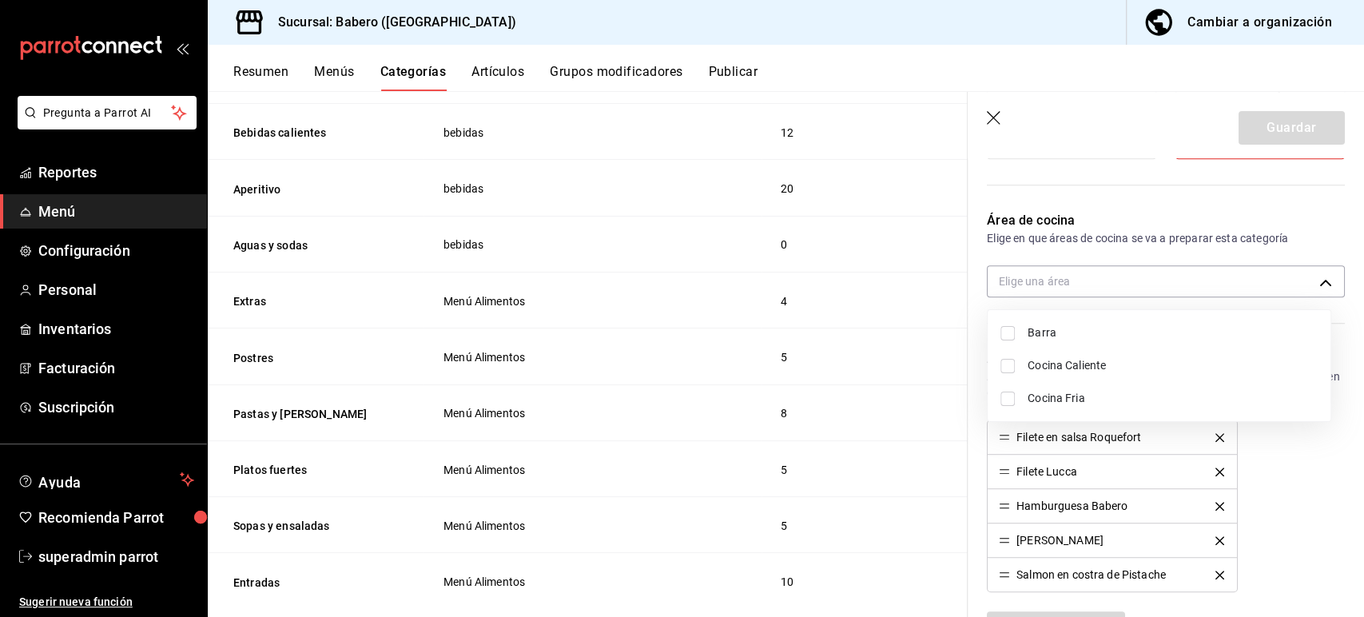
click at [1094, 359] on span "Cocina Caliente" at bounding box center [1173, 365] width 290 height 17
type input "13d9a8b2-cfda-4fbf-a4bb-bc5e98d6162a"
checkbox input "true"
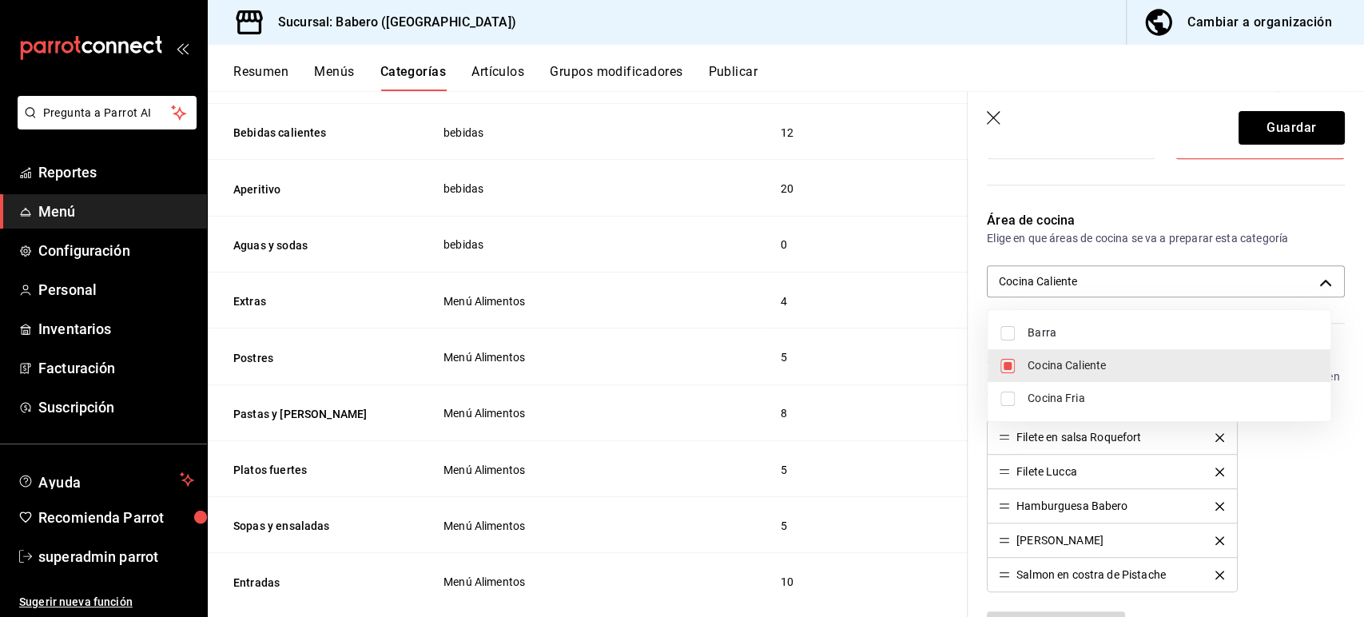
click at [1234, 125] on div at bounding box center [682, 308] width 1364 height 617
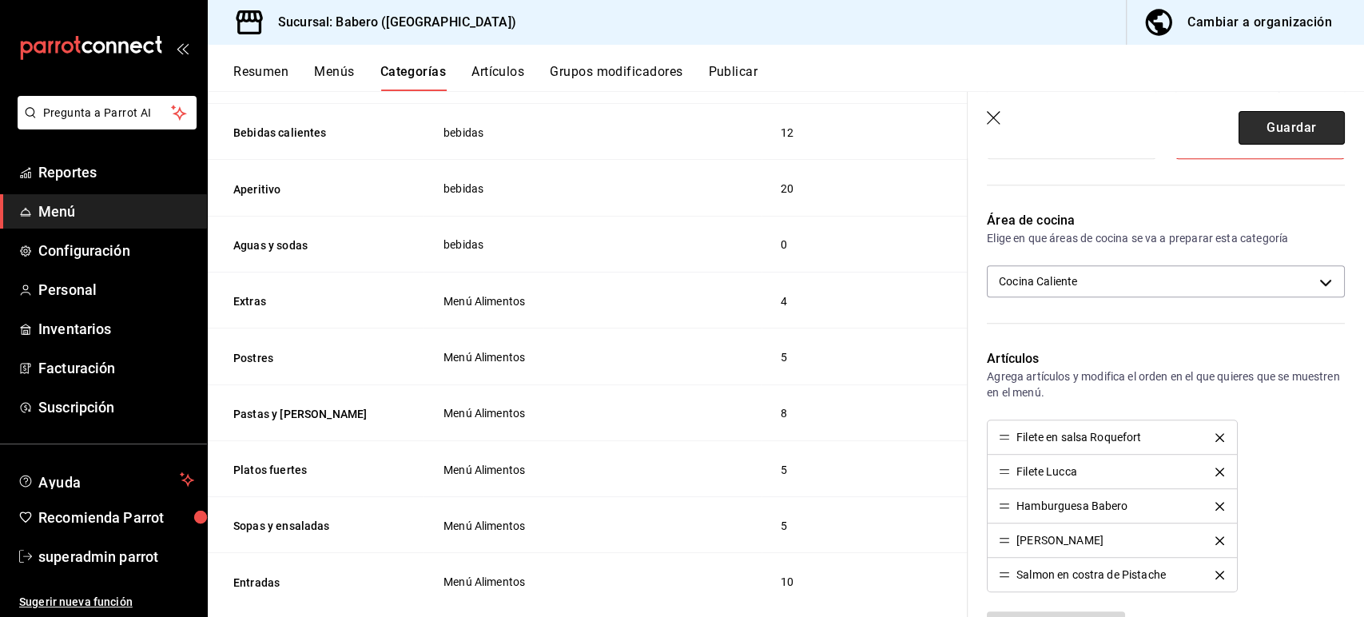
click at [1266, 137] on button "Guardar" at bounding box center [1292, 128] width 106 height 34
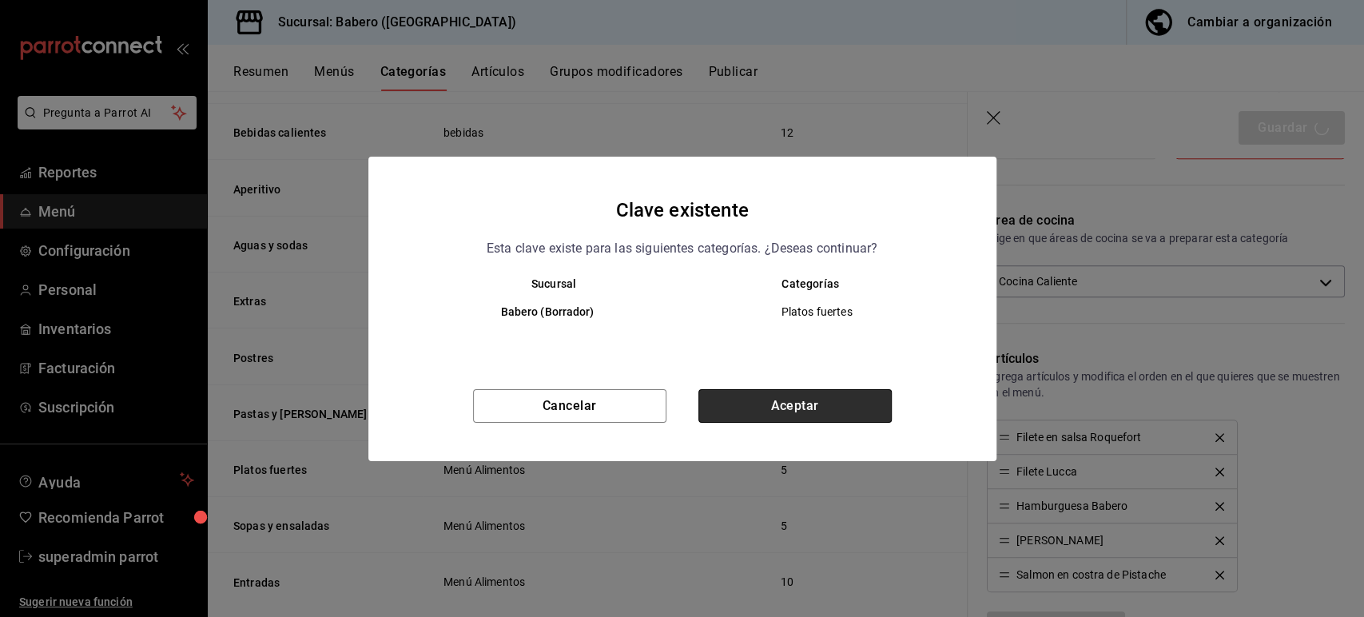
click at [750, 412] on button "Aceptar" at bounding box center [794, 406] width 193 height 34
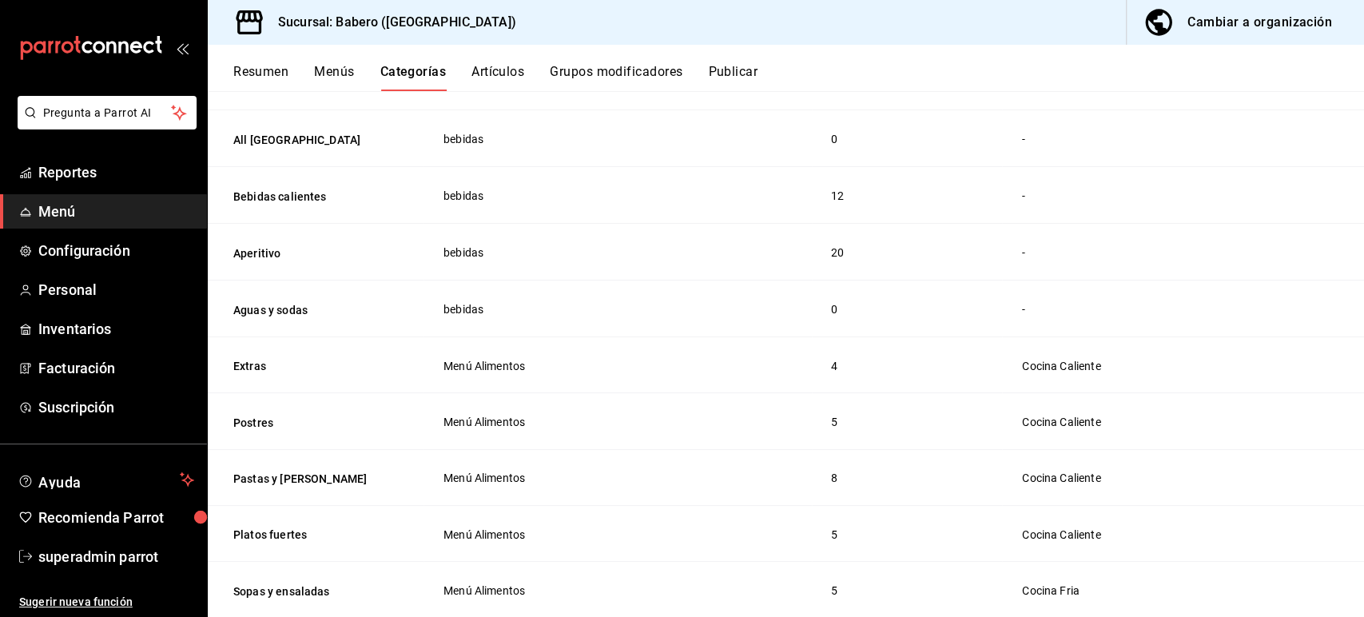
scroll to position [2082, 0]
click at [336, 69] on button "Menús" at bounding box center [334, 77] width 40 height 27
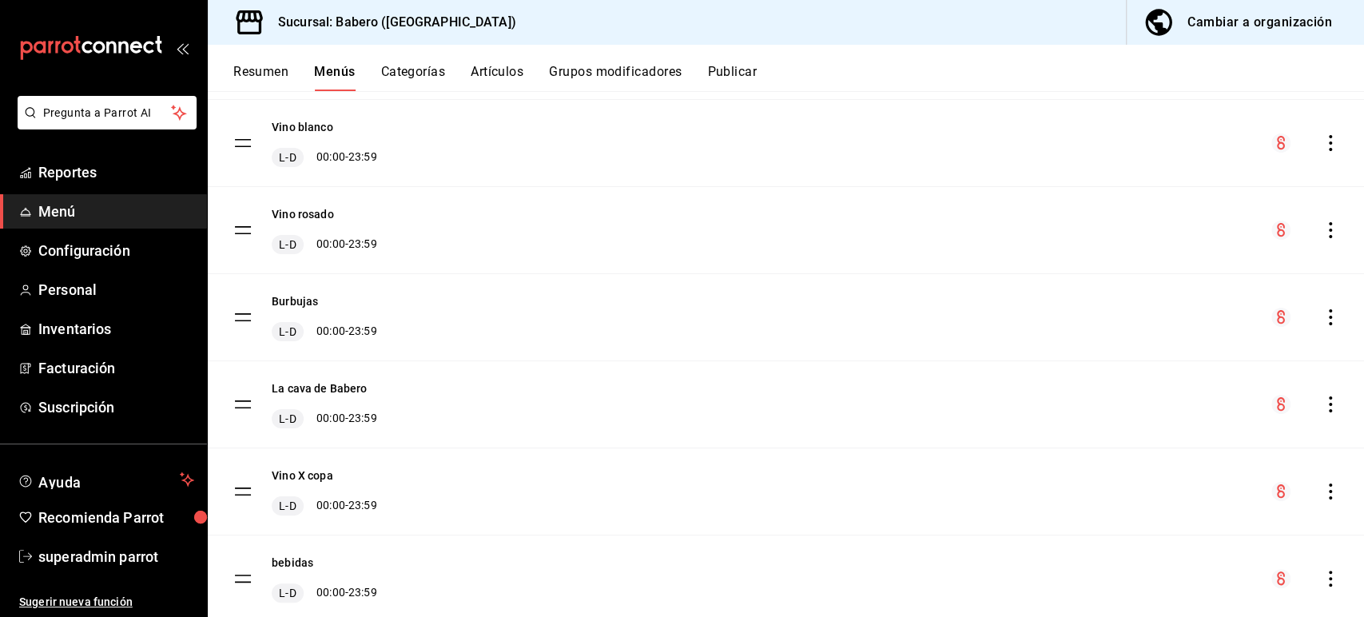
scroll to position [353, 0]
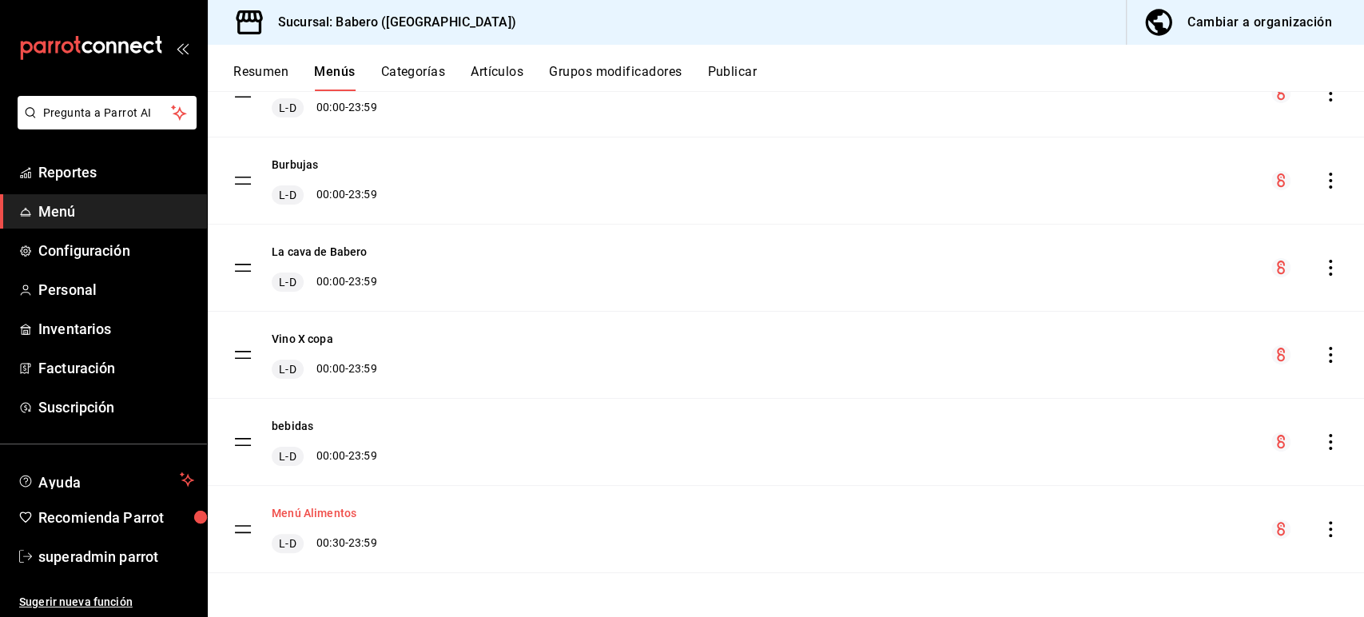
click at [329, 509] on button "Menú Alimentos" at bounding box center [314, 513] width 85 height 16
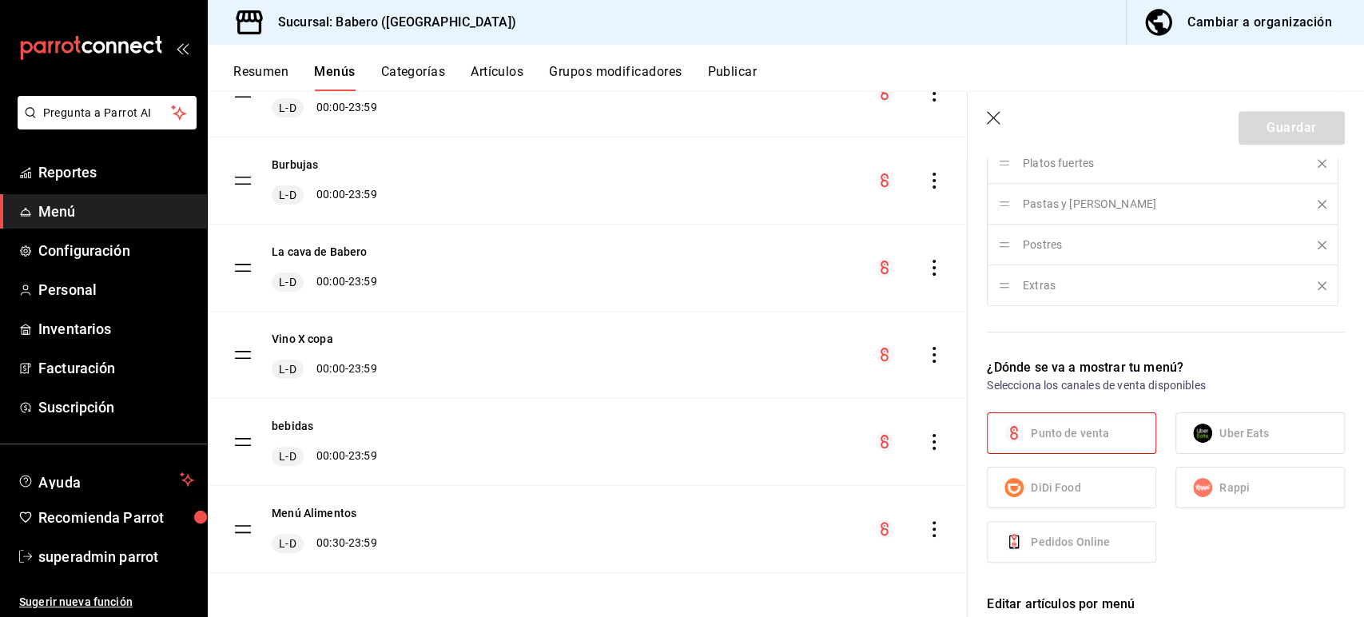
scroll to position [915, 0]
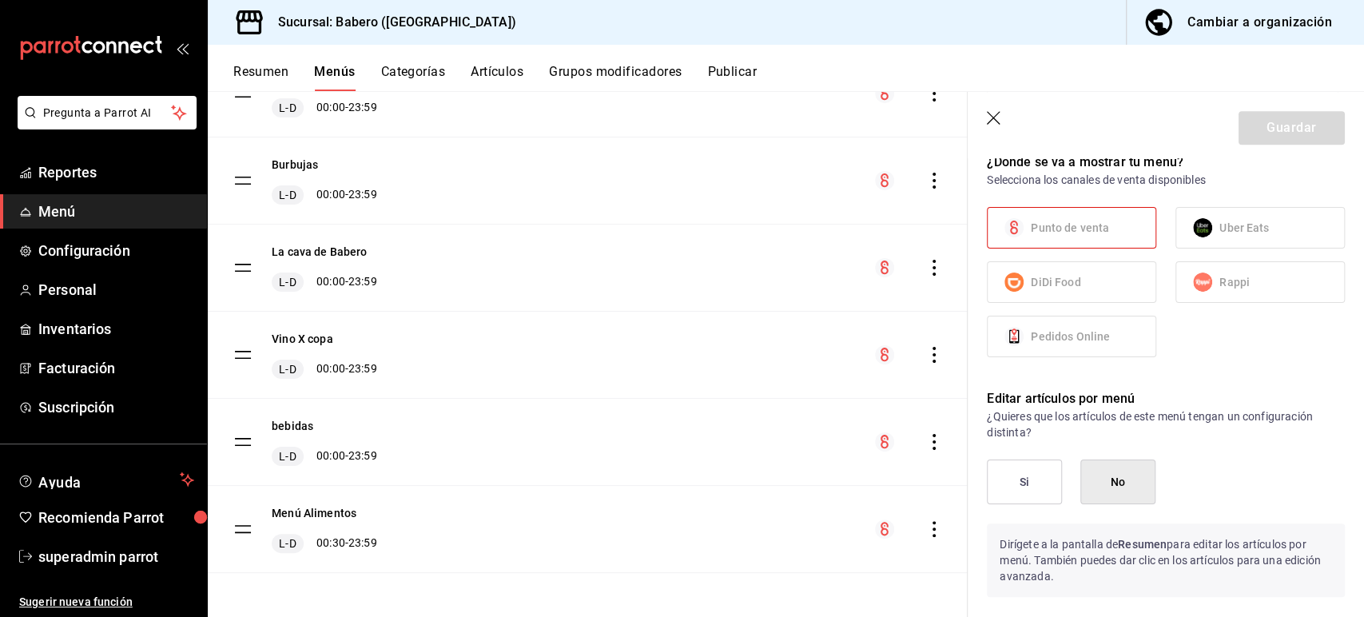
click at [1071, 279] on span "DiDi Food" at bounding box center [1056, 282] width 50 height 17
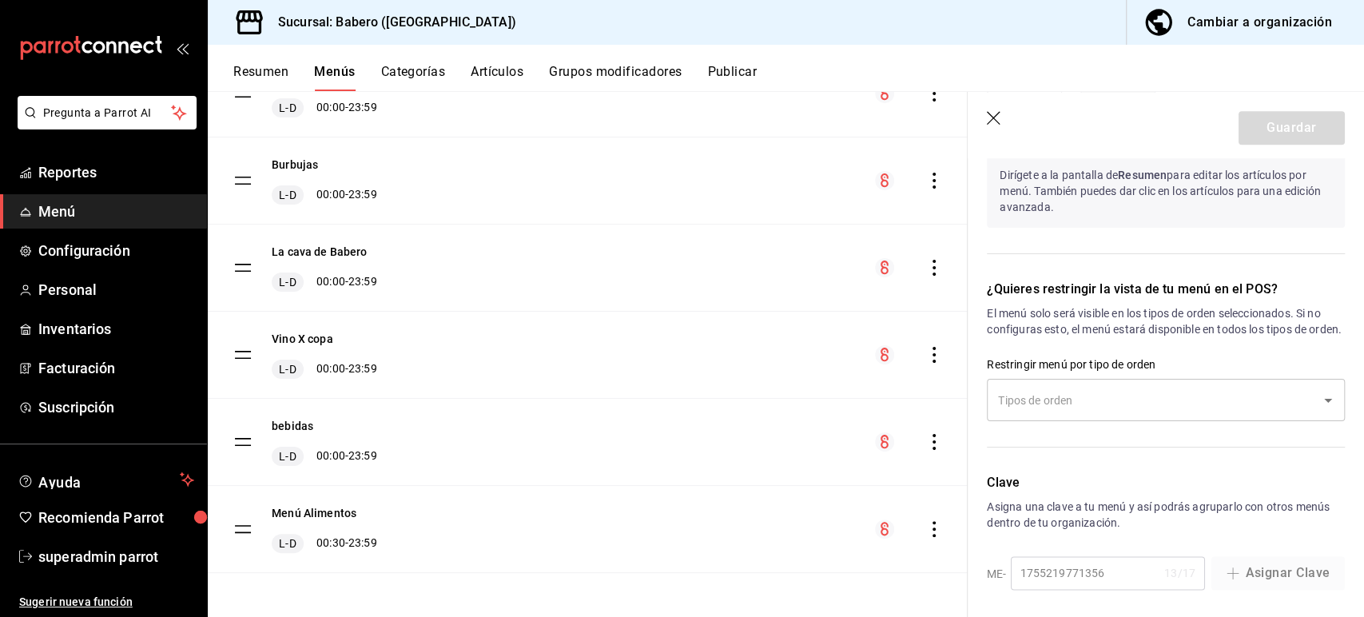
scroll to position [1304, 0]
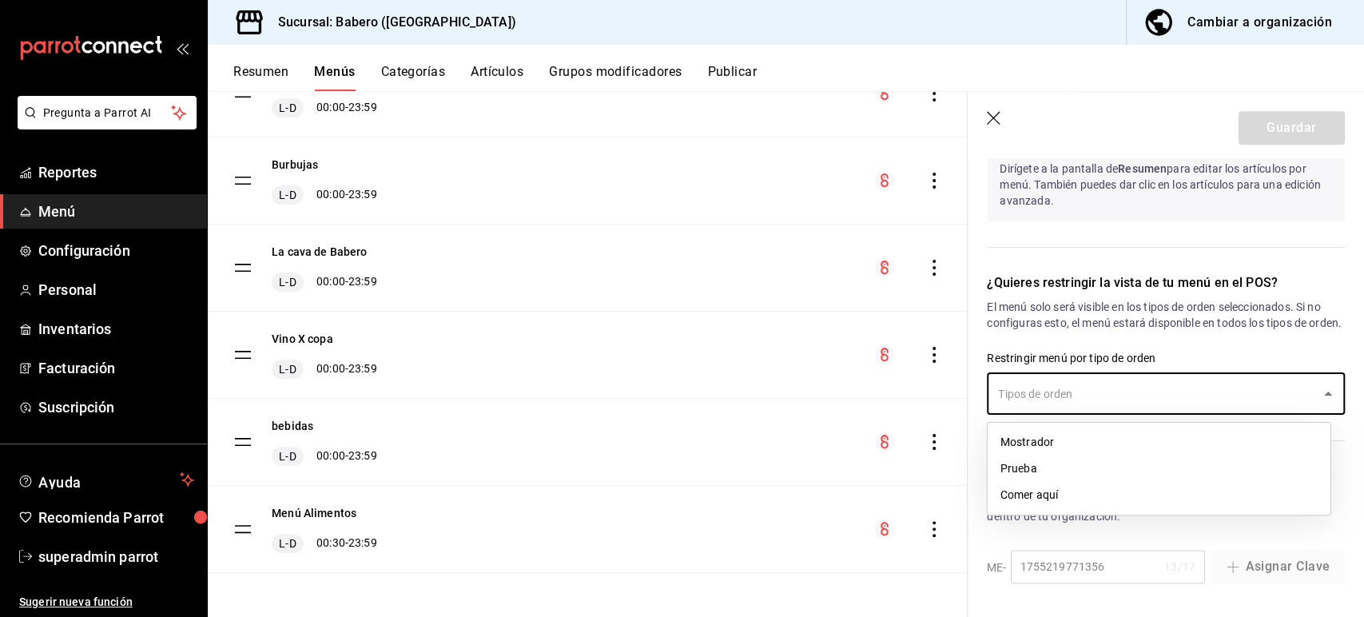
click at [1092, 401] on input "text" at bounding box center [1154, 394] width 320 height 28
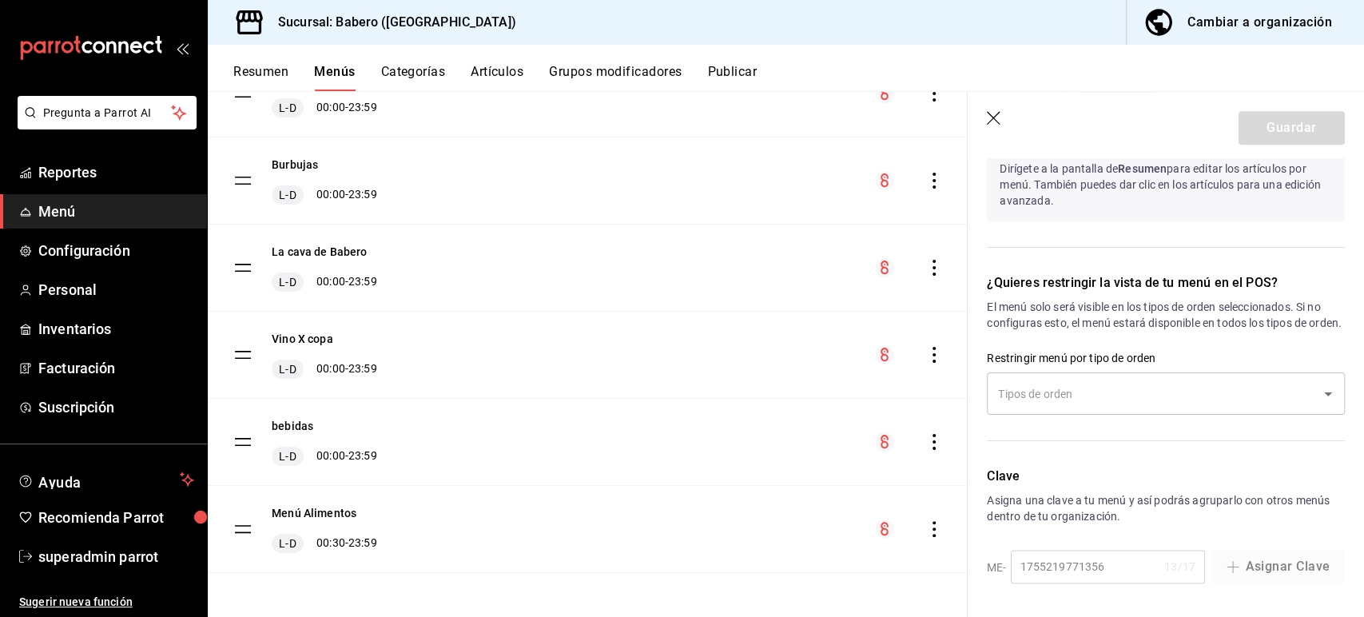
drag, startPoint x: 1080, startPoint y: 332, endPoint x: 1133, endPoint y: 335, distance: 52.8
click at [1133, 335] on div "¿Quieres restringir la vista de tu menú en el POS? El menú solo será visible en…" at bounding box center [1156, 350] width 377 height 193
click at [502, 66] on button "Artículos" at bounding box center [497, 77] width 53 height 27
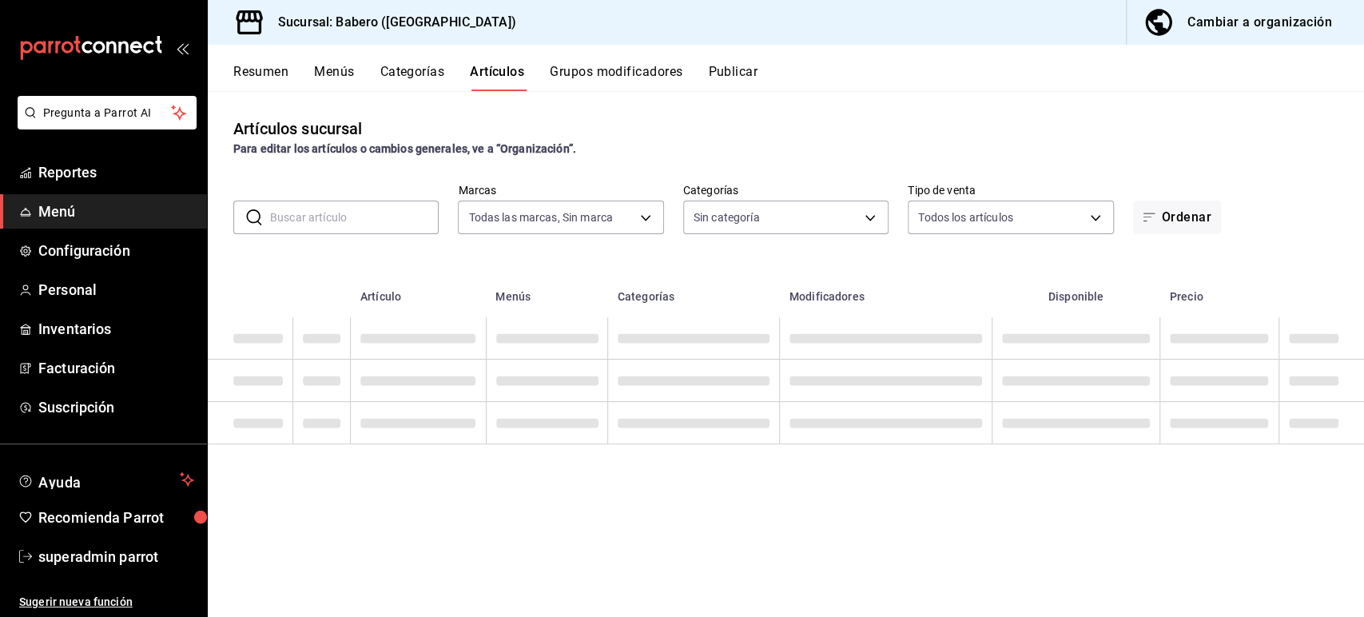
type input "3c8689db-ba21-444b-9092-0c985d975b3f"
type input "c9655547-f8c1-4abe-be00-6429155c79cc,b8dd24e1-7a27-4bb2-ad7a-272761d783f0,54229…"
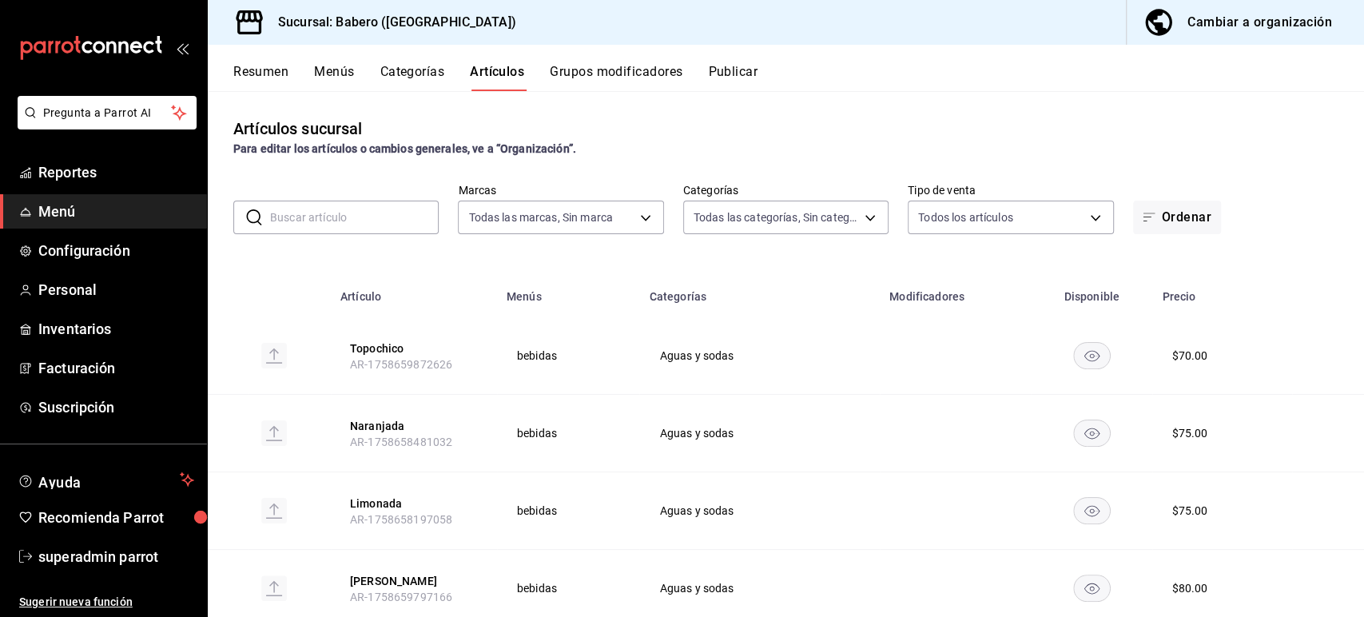
click at [427, 72] on button "Categorías" at bounding box center [412, 77] width 65 height 27
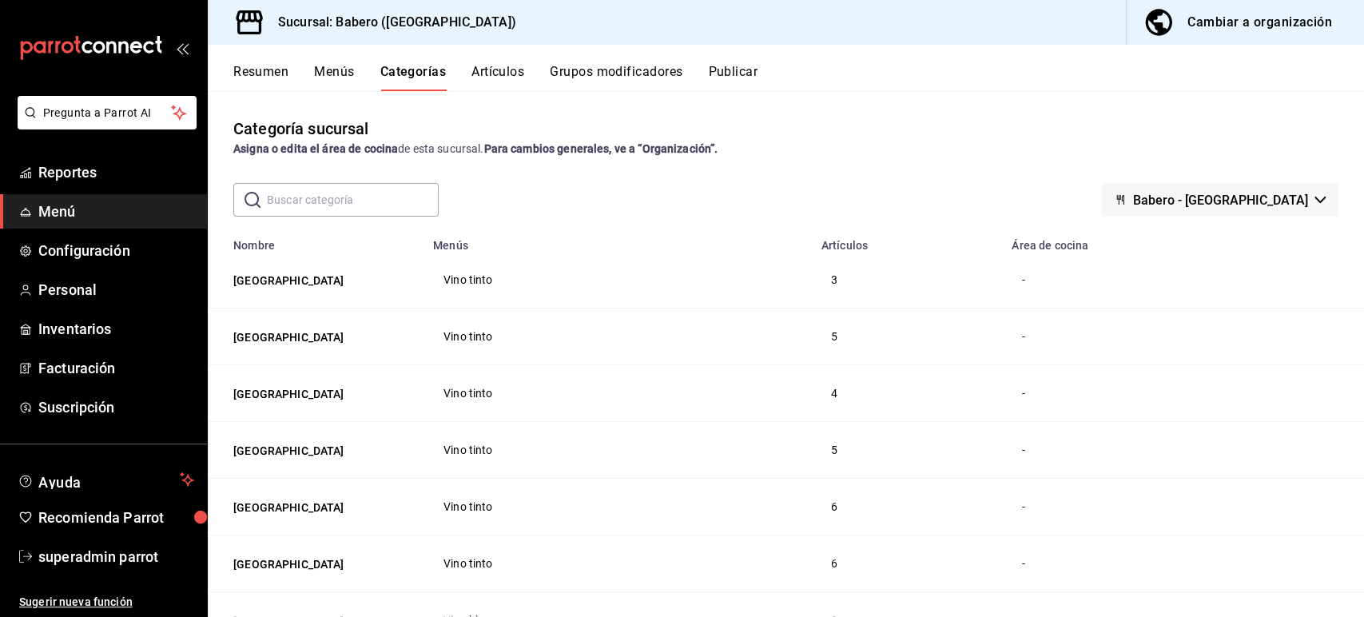
click at [1027, 532] on td "-" at bounding box center [1183, 507] width 362 height 57
click at [1212, 186] on button "Babero - [GEOGRAPHIC_DATA]" at bounding box center [1219, 200] width 237 height 34
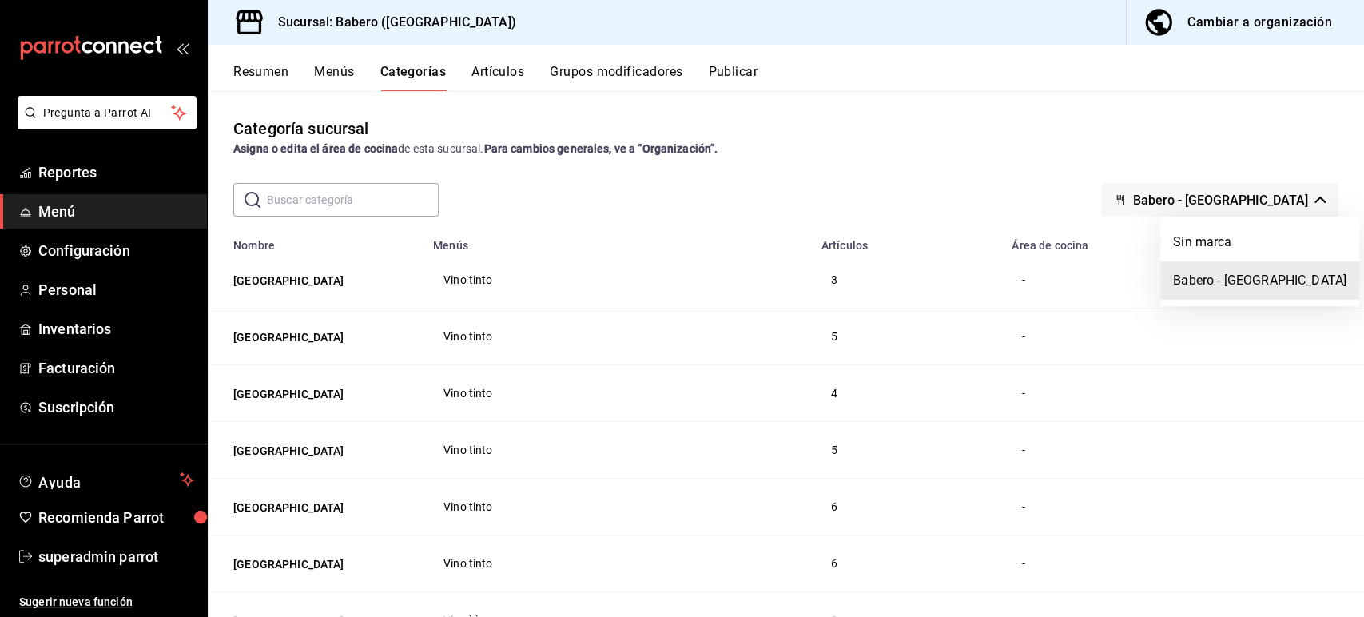
click at [997, 185] on div at bounding box center [682, 308] width 1364 height 617
